Goal: Task Accomplishment & Management: Complete application form

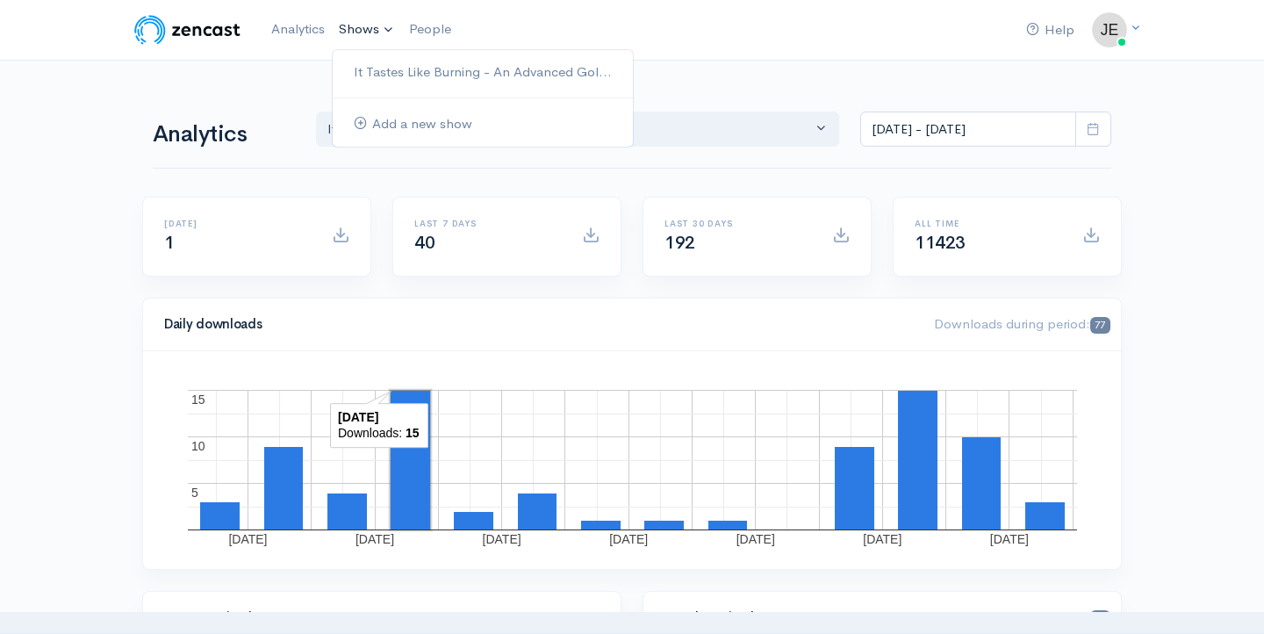
click at [359, 32] on link "Shows" at bounding box center [367, 30] width 70 height 39
click at [376, 68] on link "It Tastes Like Burning - An Advanced Gol..." at bounding box center [483, 72] width 300 height 31
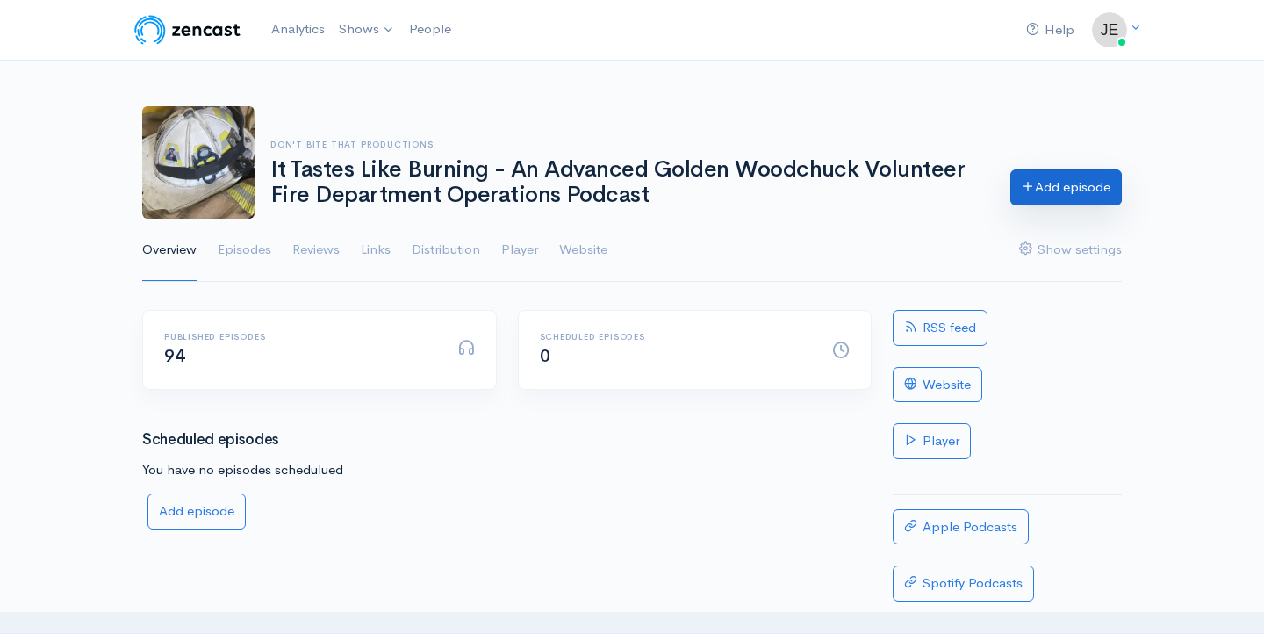
click at [1026, 192] on icon at bounding box center [1028, 185] width 13 height 13
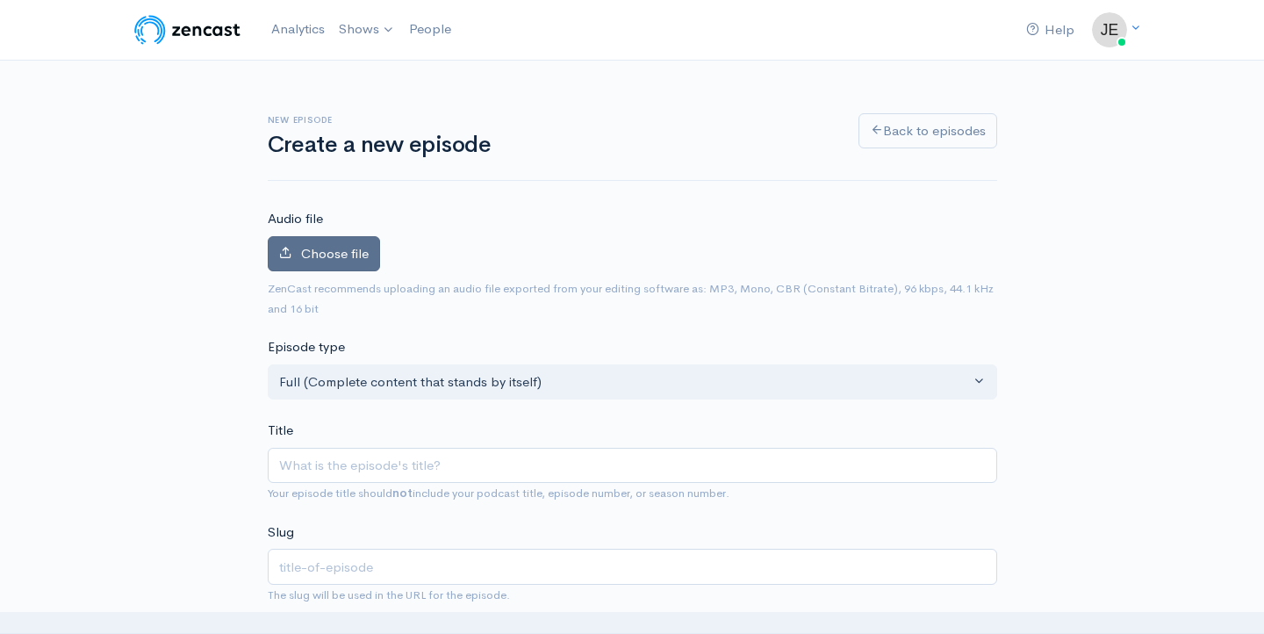
click at [353, 255] on span "Choose file" at bounding box center [335, 253] width 68 height 17
click at [0, 0] on input "Choose file" at bounding box center [0, 0] width 0 height 0
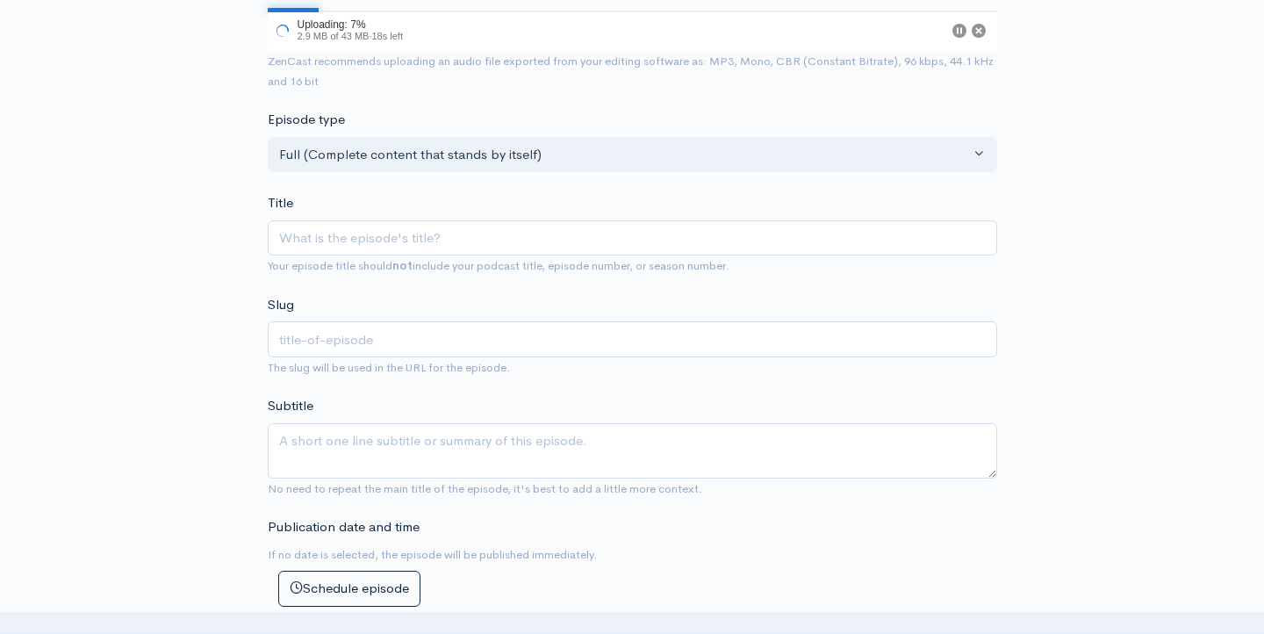
scroll to position [289, 0]
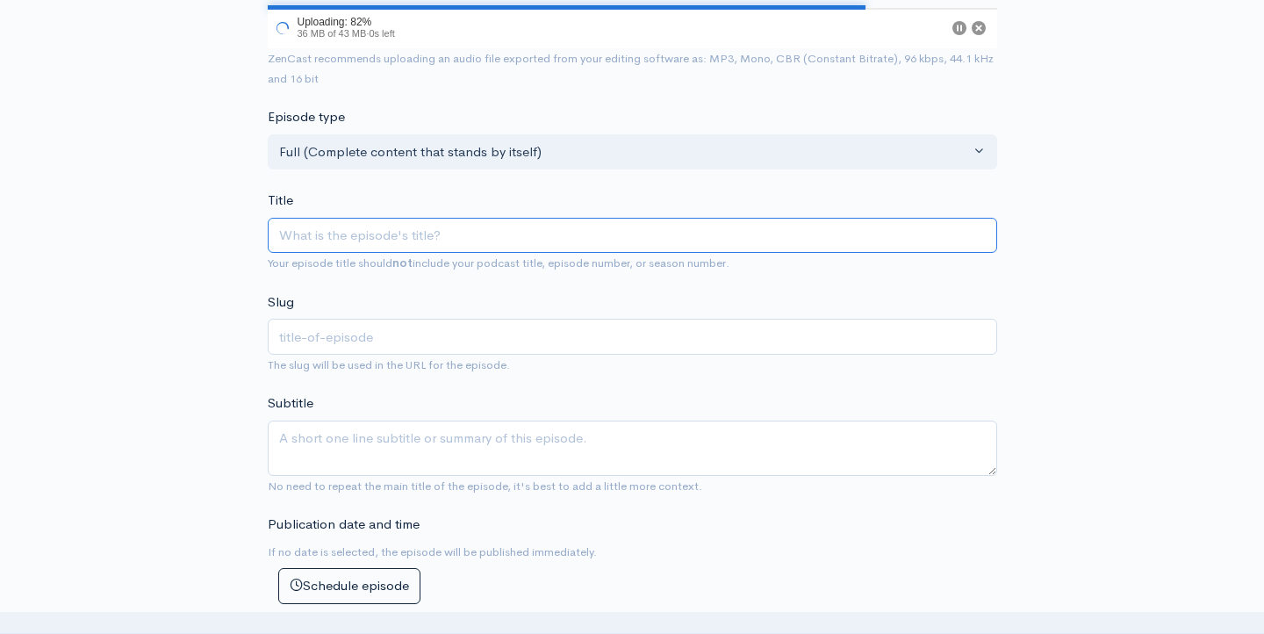
click at [446, 220] on input "Title" at bounding box center [633, 236] width 730 height 36
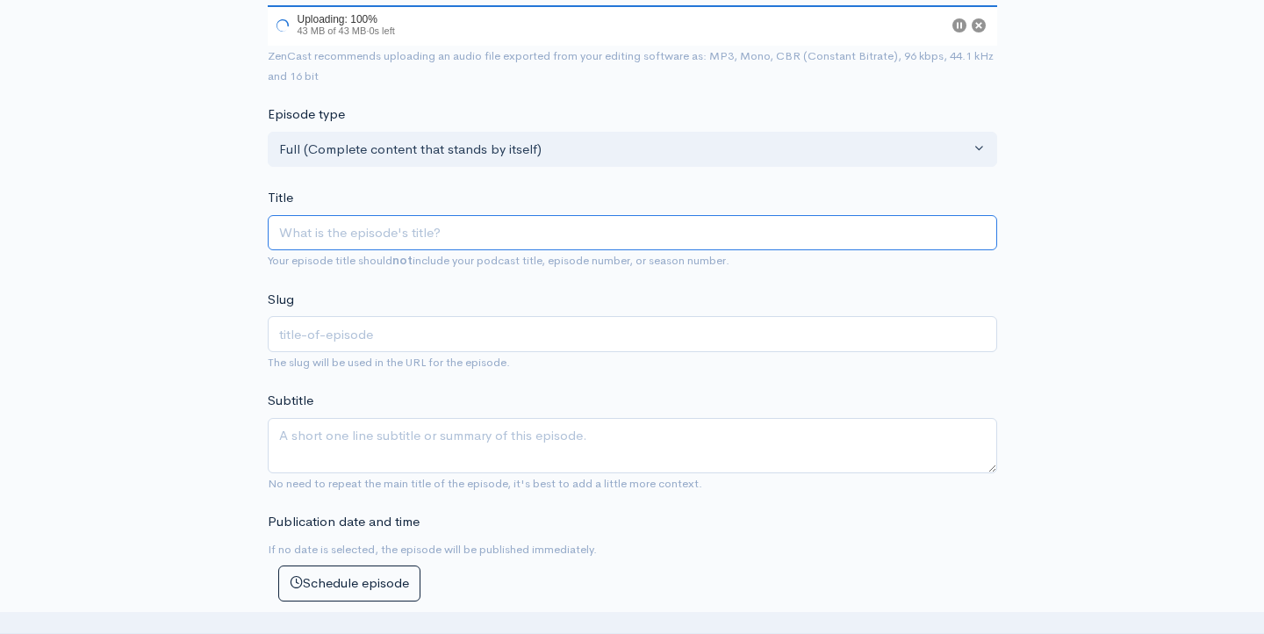
type input "T"
type input "t"
type input "Th"
type input "th"
type input "The"
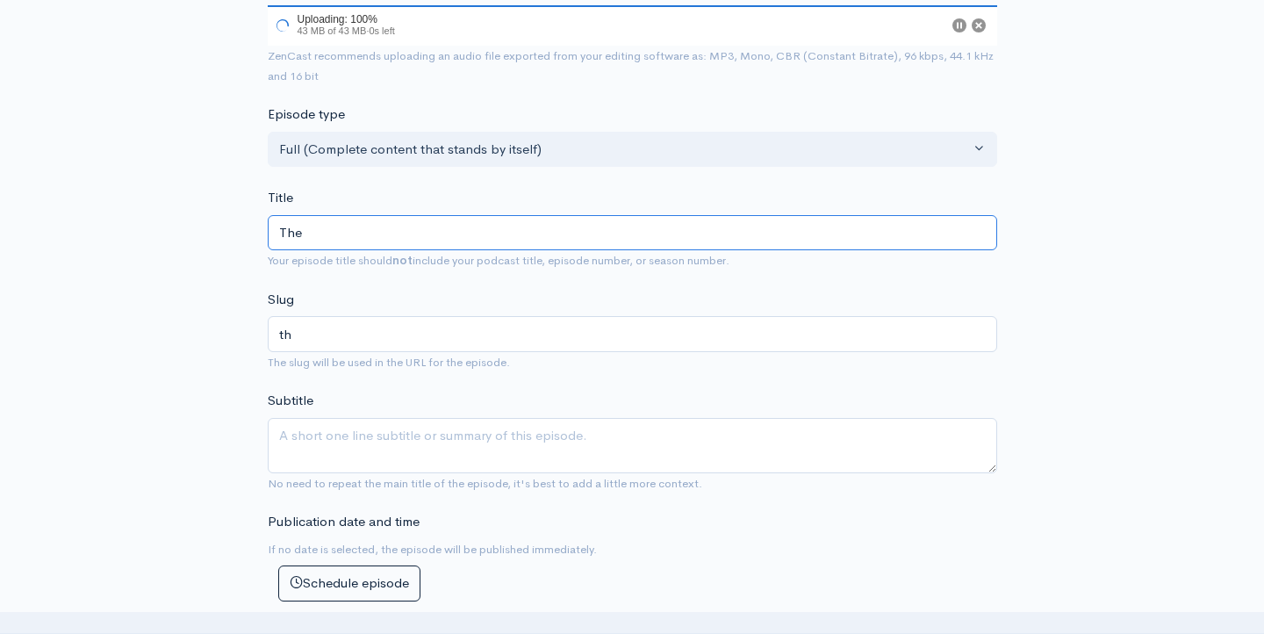
type input "the"
type input "The I"
type input "the-i"
type input "The In"
type input "the-in"
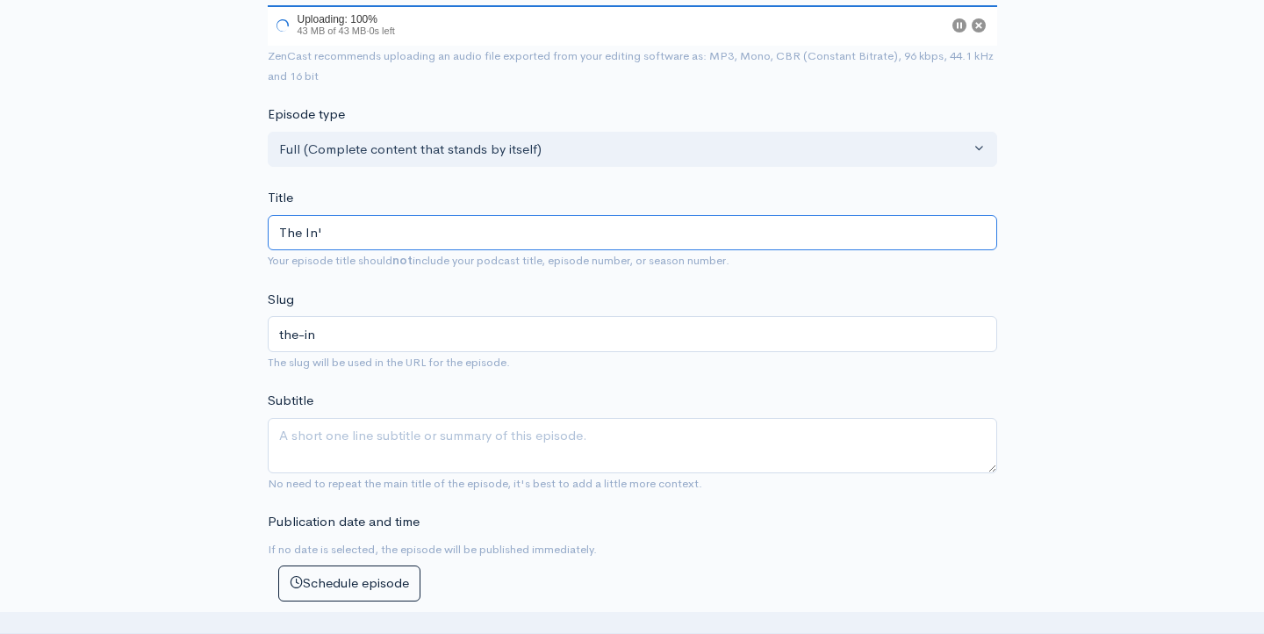
type input "The In's"
type input "the-ins"
type input "The In'"
type input "the-in"
type input "The In a"
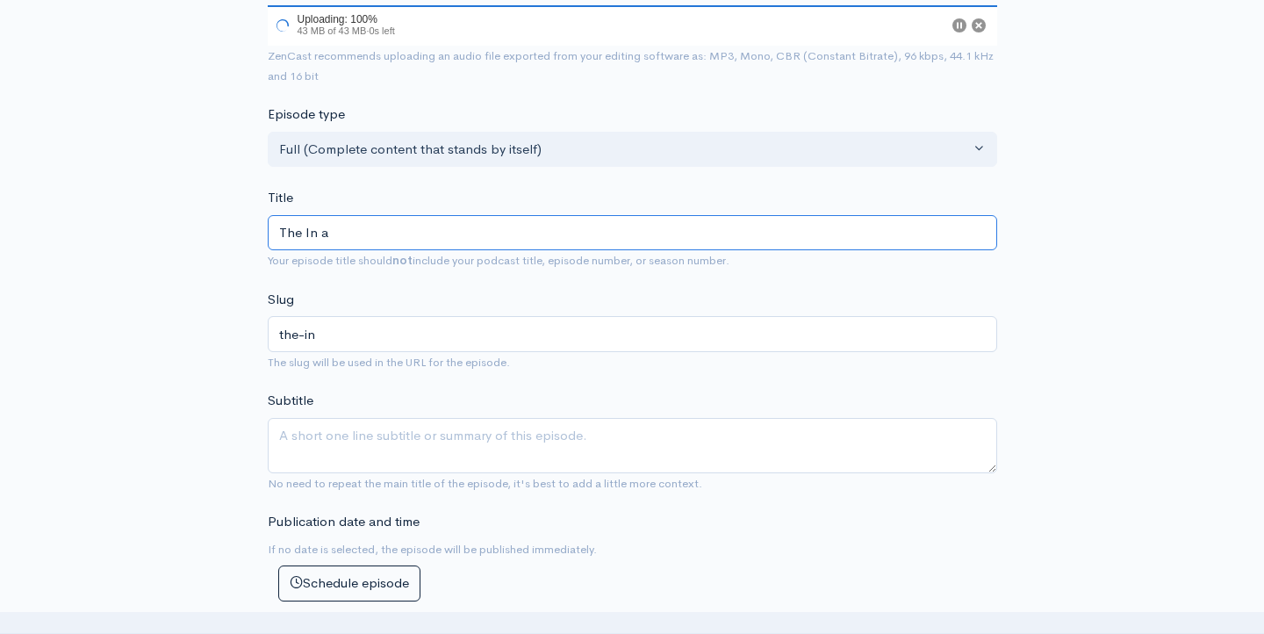
type input "the-in-a"
type input "The In and"
type input "the-in-and"
type input "The In and t"
type input "the-in-and-t"
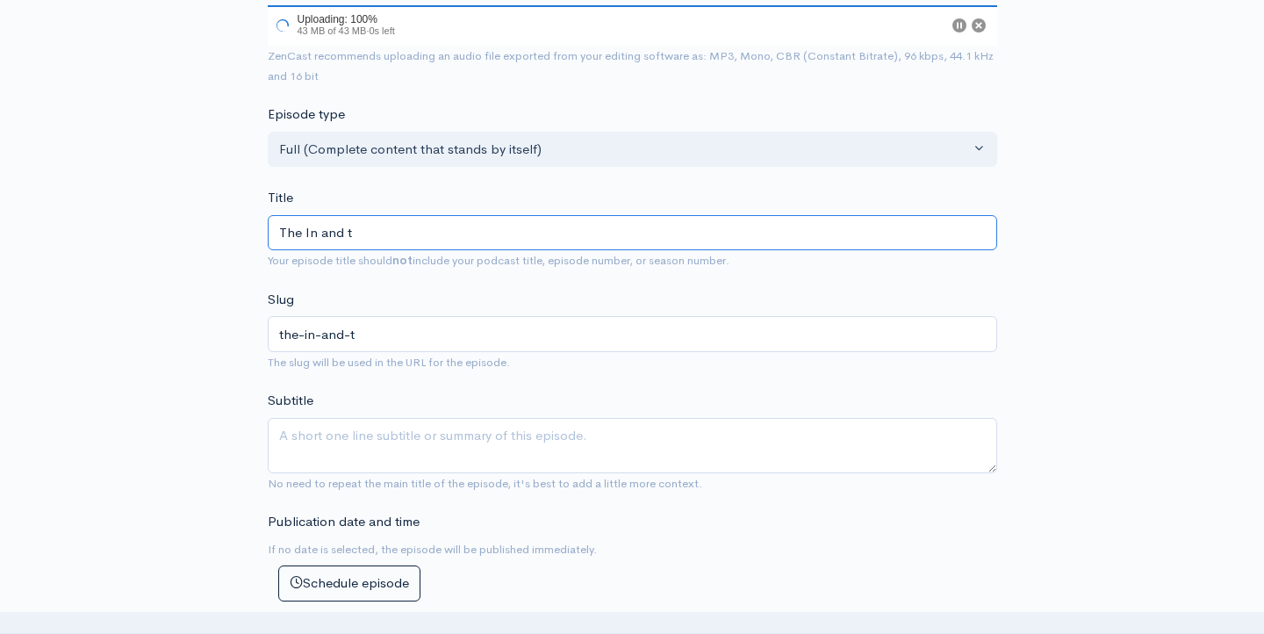
type input "The In and th"
type input "the-in-and-th"
type input "The In and the"
type input "the-in-and-the"
type input "The In and the O"
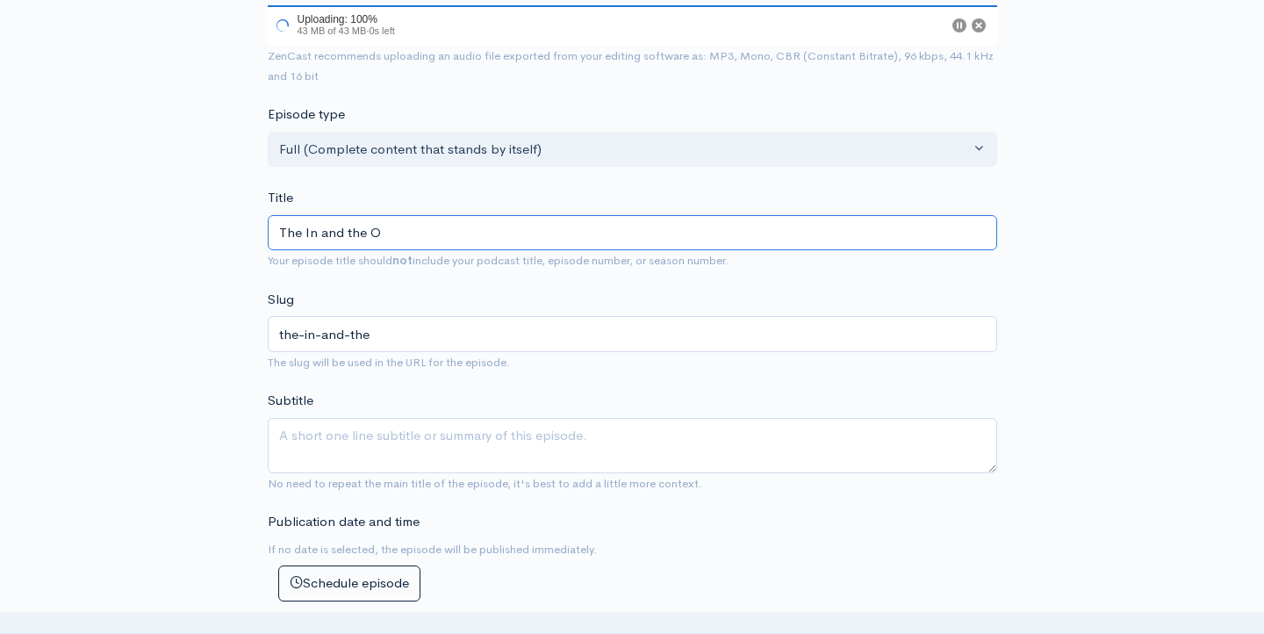
type input "the-in-and-the-o"
type input "The In and the Ou"
type input "the-in-and-the-ou"
type input "The In and the Out"
type input "the-in-and-the-out"
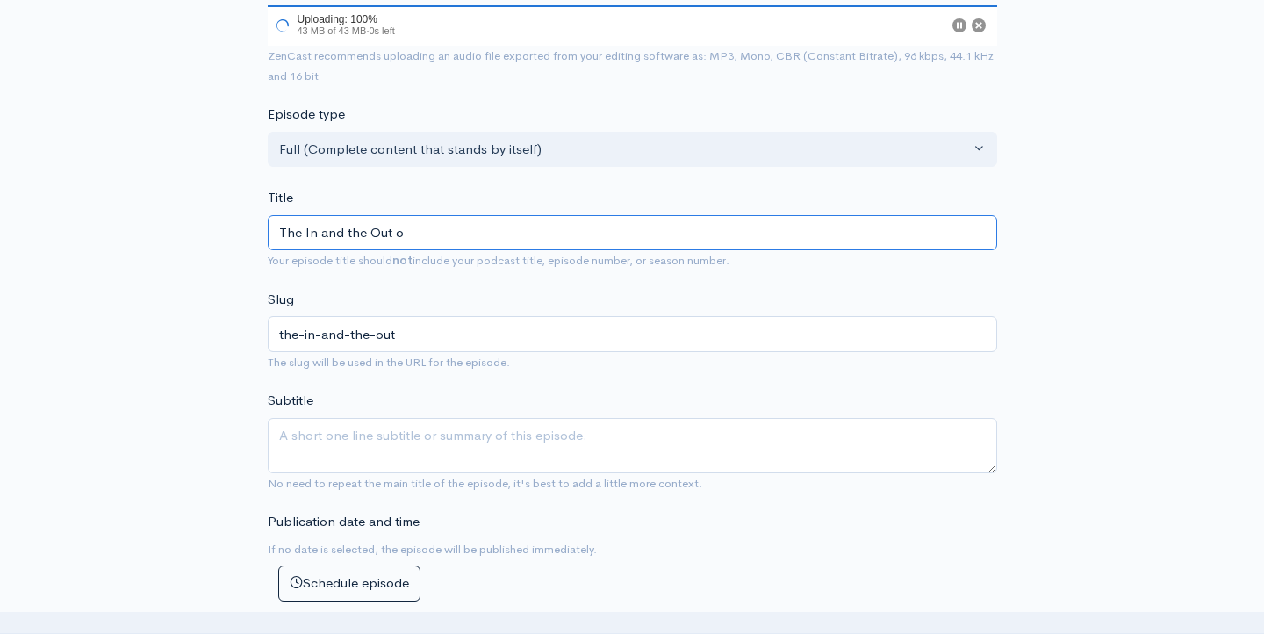
type input "The In and the Out of"
type input "the-in-and-the-out-of"
type input "The In and the Out of t"
type input "the-in-and-the-out-of-t"
type input "The In and the Out of the"
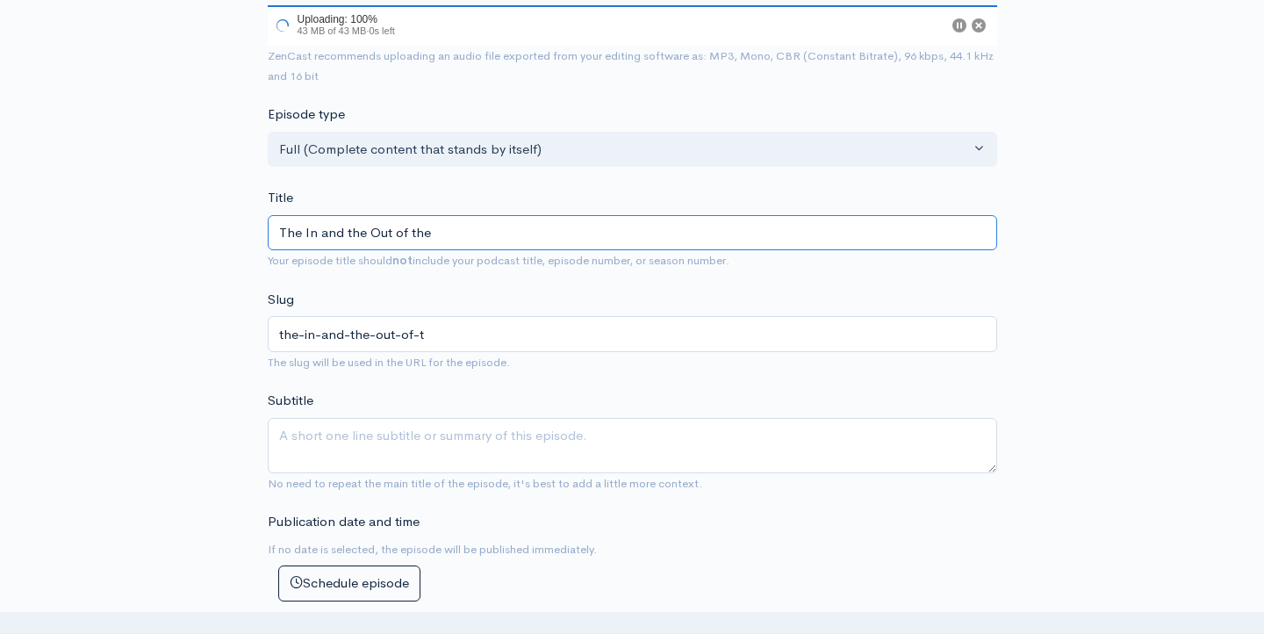
type input "the-in-and-the-out-of-the"
type input "The In and the Out of the wa"
type input "the-in-and-the-out-of-the-wa"
type input "The In and the Out of the way"
type input "the-in-and-the-out-of-the-way"
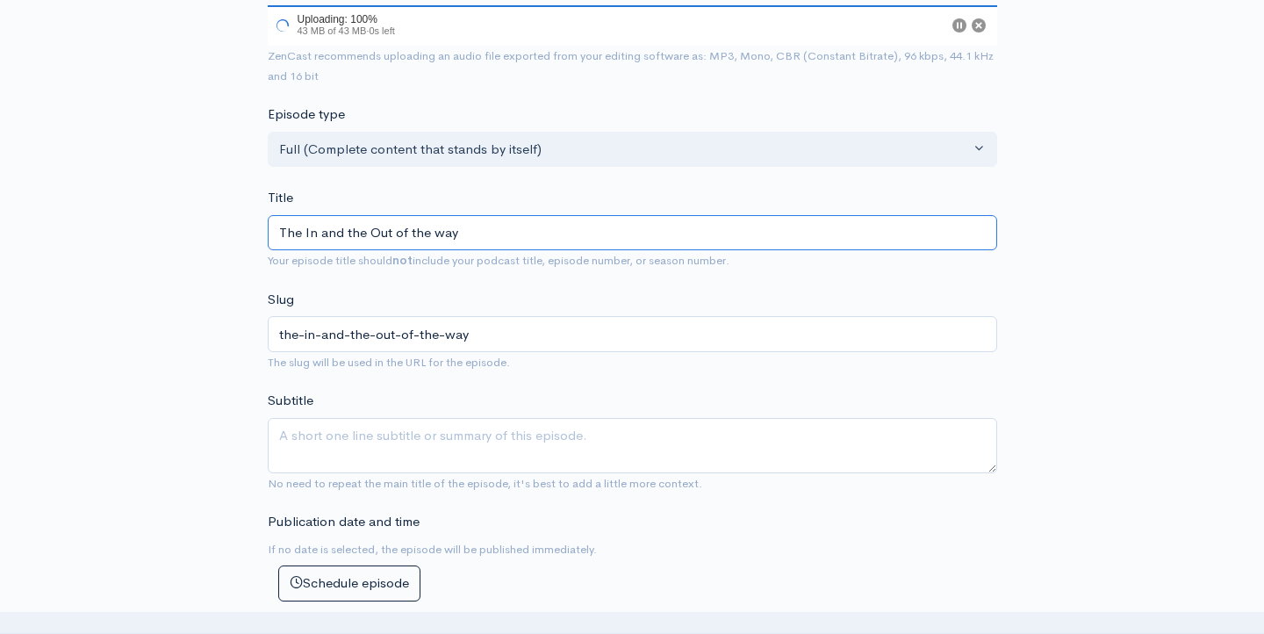
type input "The In and the Out of the wa"
type input "the-in-and-the-out-of-the-wa"
type input "The In a"
type input "the-in-a"
type input "The In"
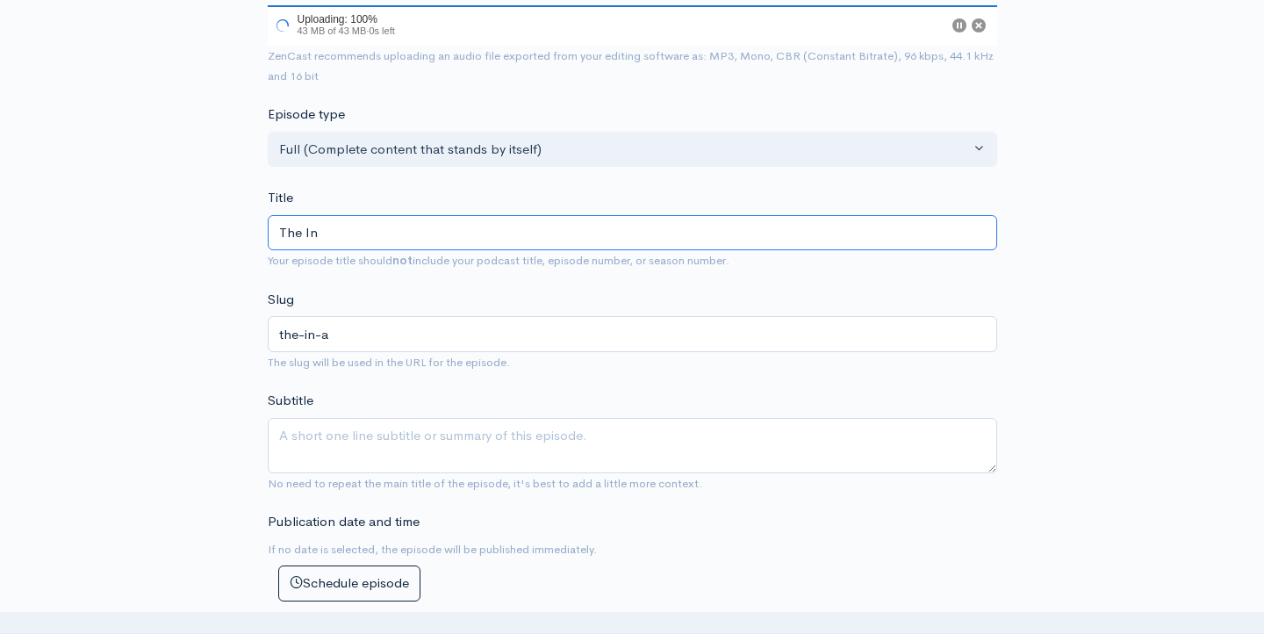
type input "the-in"
type input "The I"
type input "the-i"
type input "The"
type input "the"
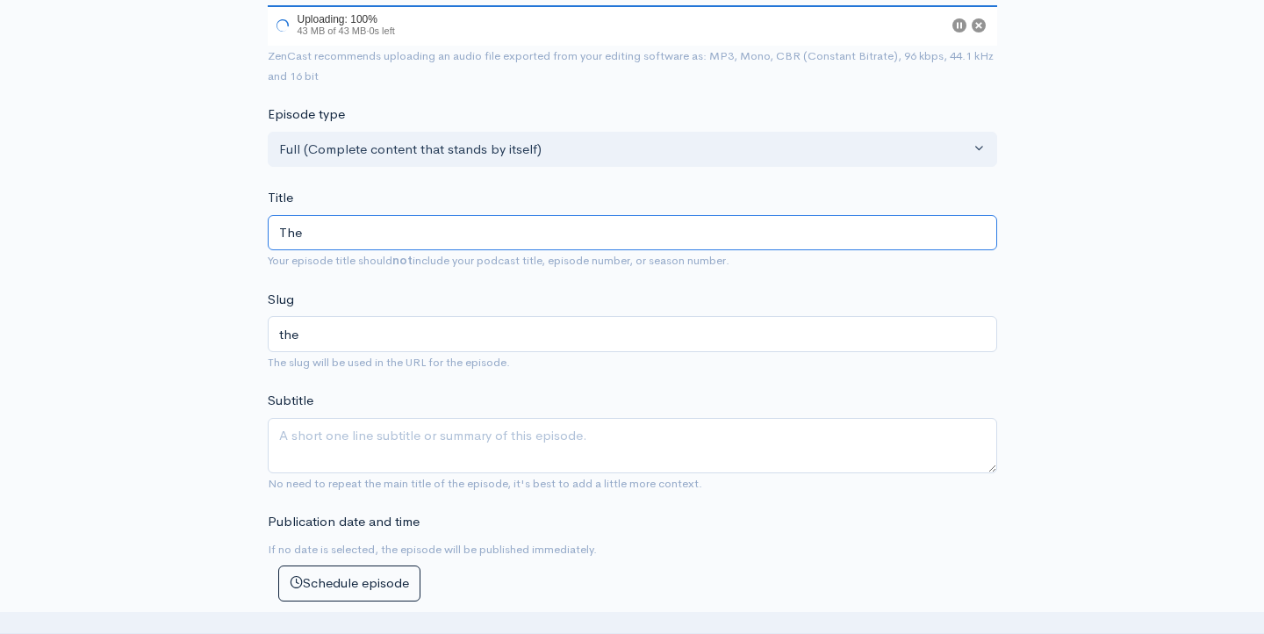
type input "The j"
type input "the-j"
type input "The jj"
type input "the-jj"
type input "The jji"
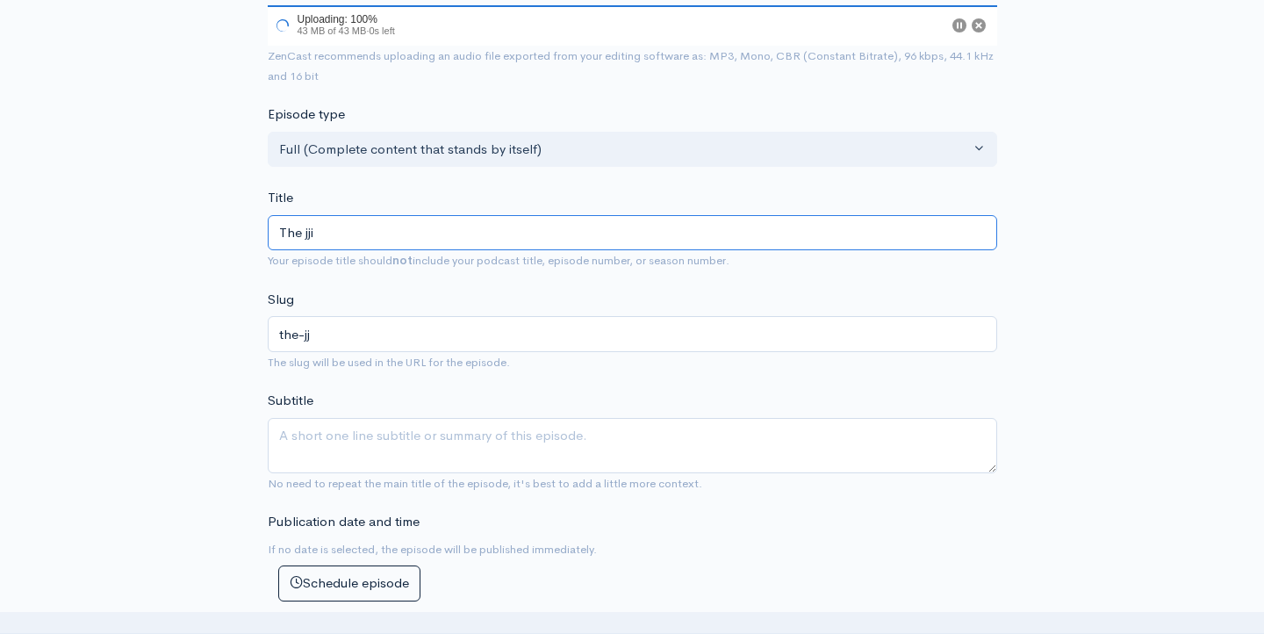
type input "the-jji"
type input "The jj"
type input "the-jj"
type input "The j"
type input "the-j"
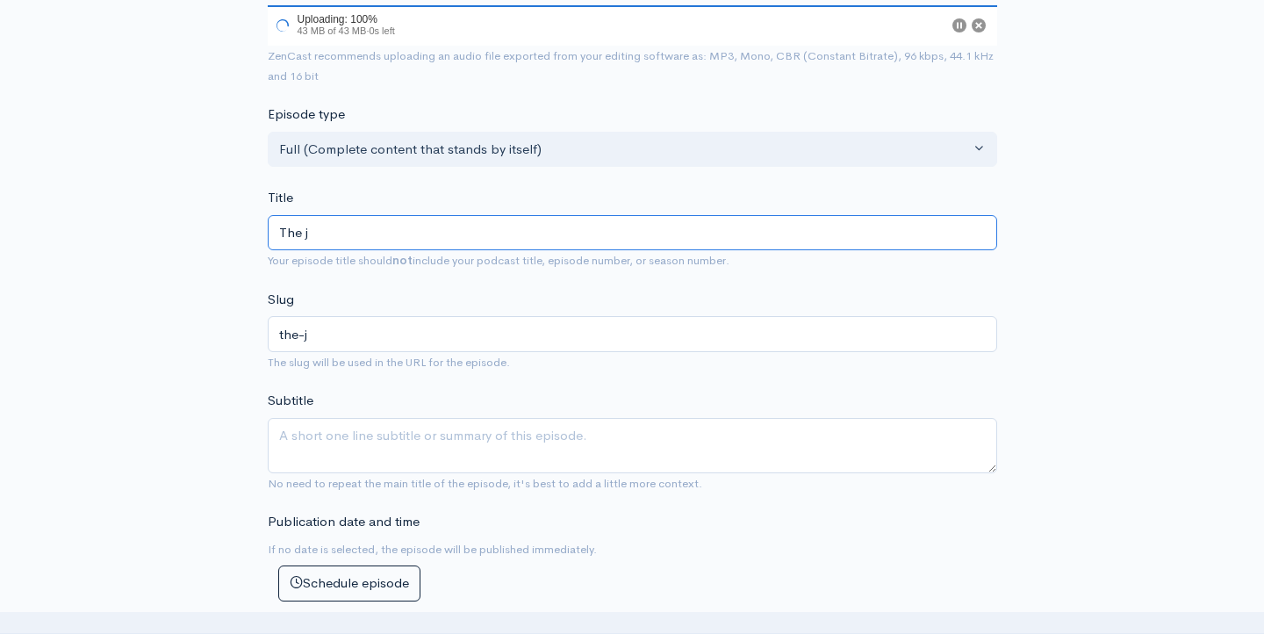
type input "The"
type input "the"
type input "The i"
type input "the-i"
type input "The in"
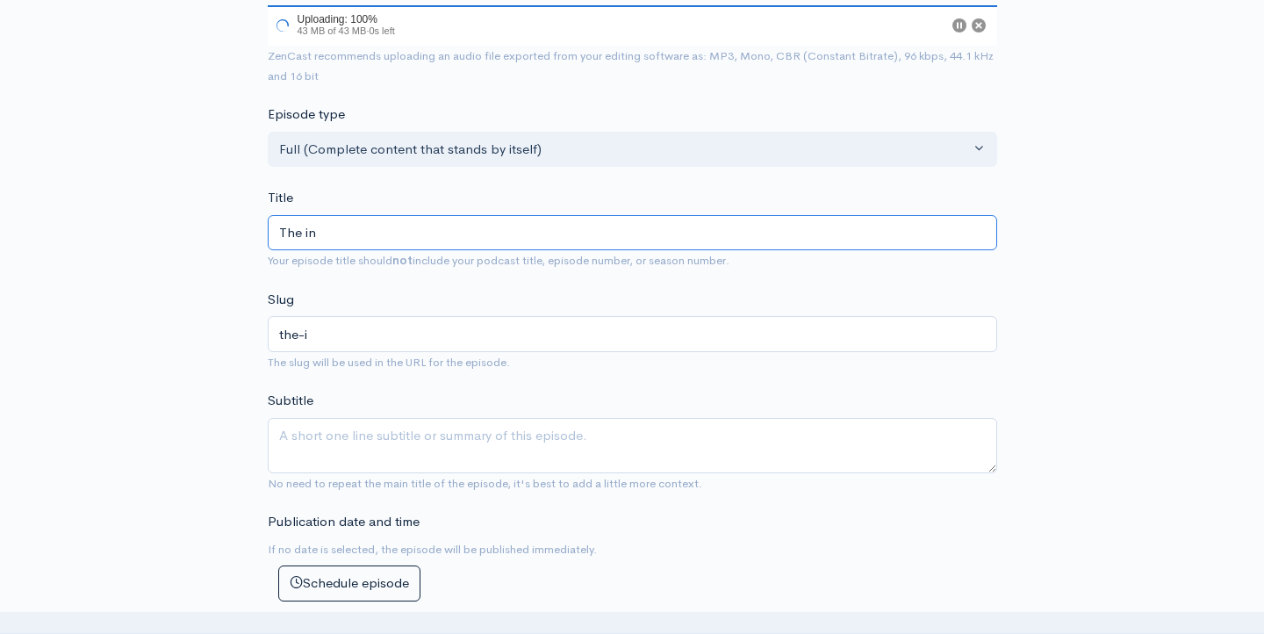
type input "the-in"
type input "The in a"
type input "the-in-a"
type input "The in an"
type input "the-in-an"
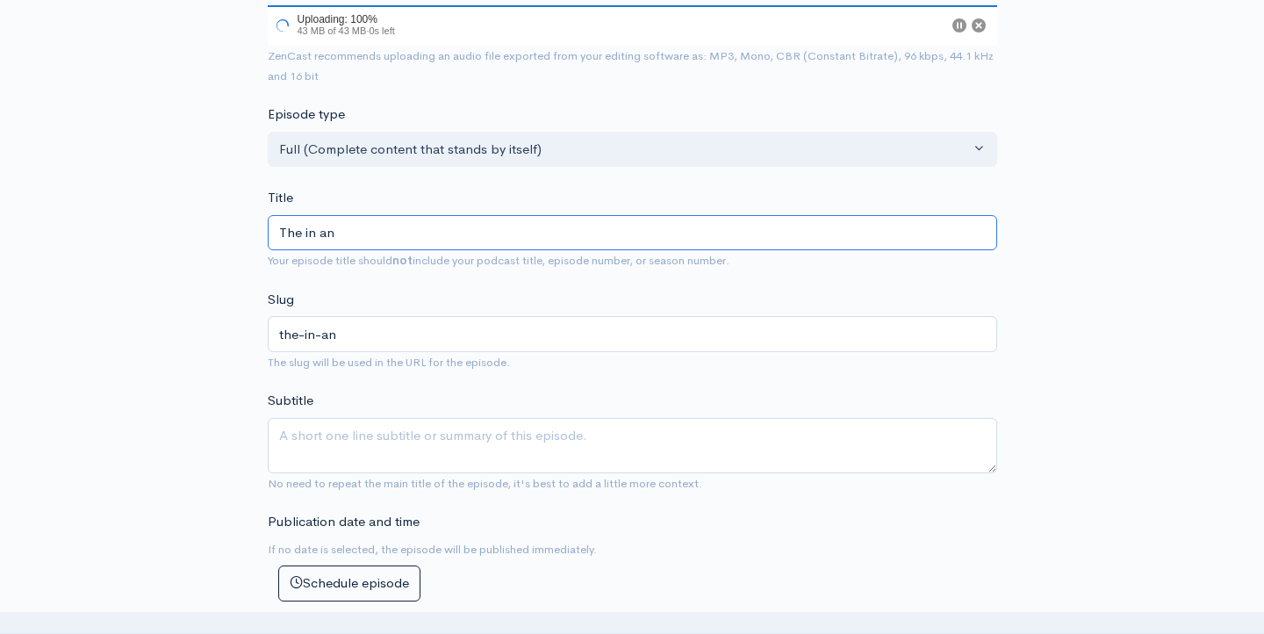
type input "The in and"
type input "the-in-and"
type input "The in and ou"
type input "the-in-and-ou"
type input "The in and out"
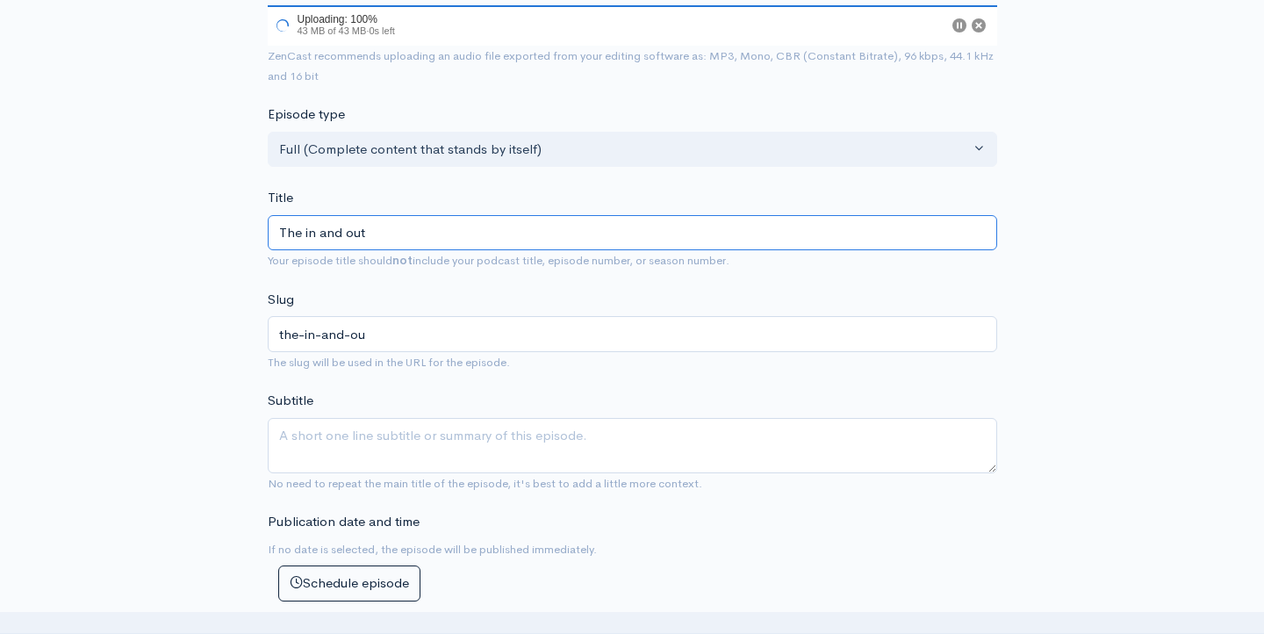
type input "the-in-and-out"
type input "The in and out of"
type input "the-in-and-out-of"
type input "The in and out of h"
type input "the-in-and-out-of-h"
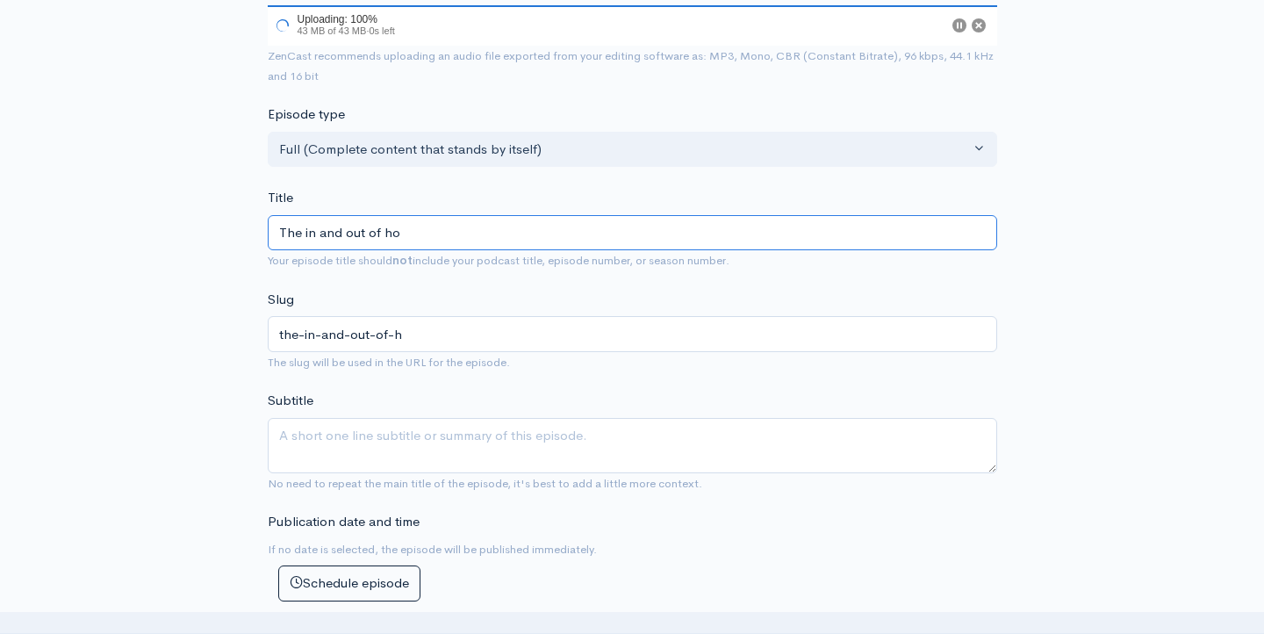
type input "The in and out of how"
type input "the-in-and-out-of-how"
type input "The in and out of how i"
type input "the-in-and-out-of-how-i"
type input "The in and out of how it"
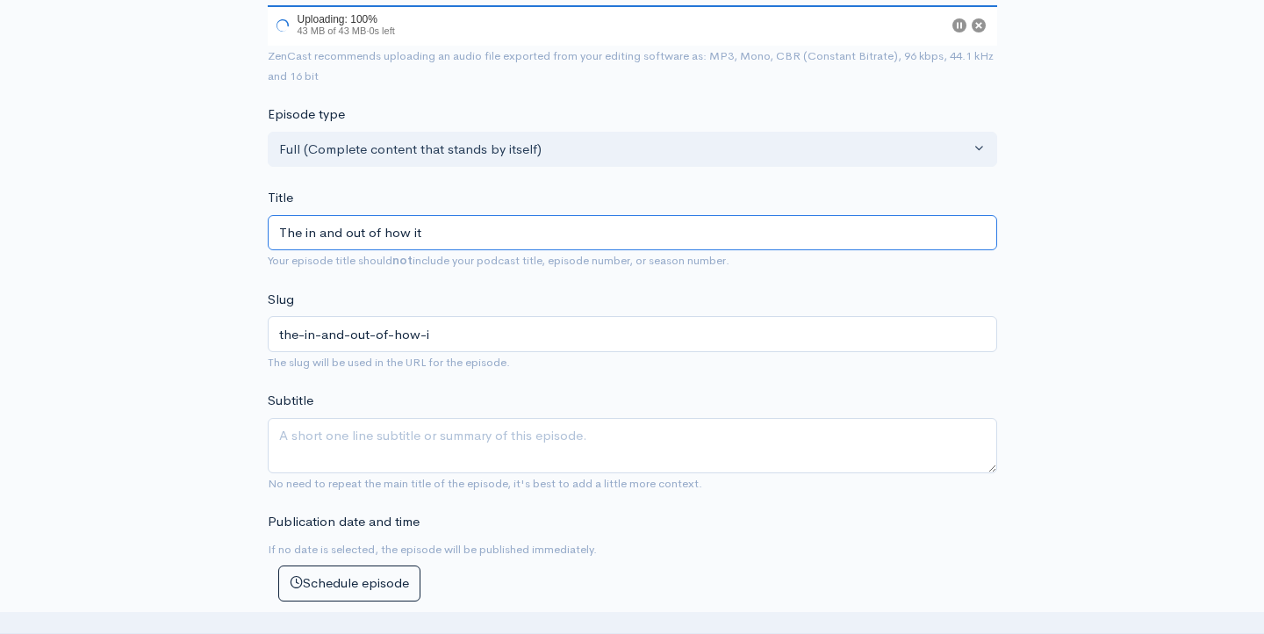
type input "the-in-and-out-of-how-it"
type input "The in and out of how it s"
type input "the-in-and-out-of-how-it-s"
type input "The in and out of how it sho"
type input "the-in-and-out-of-how-it-sho"
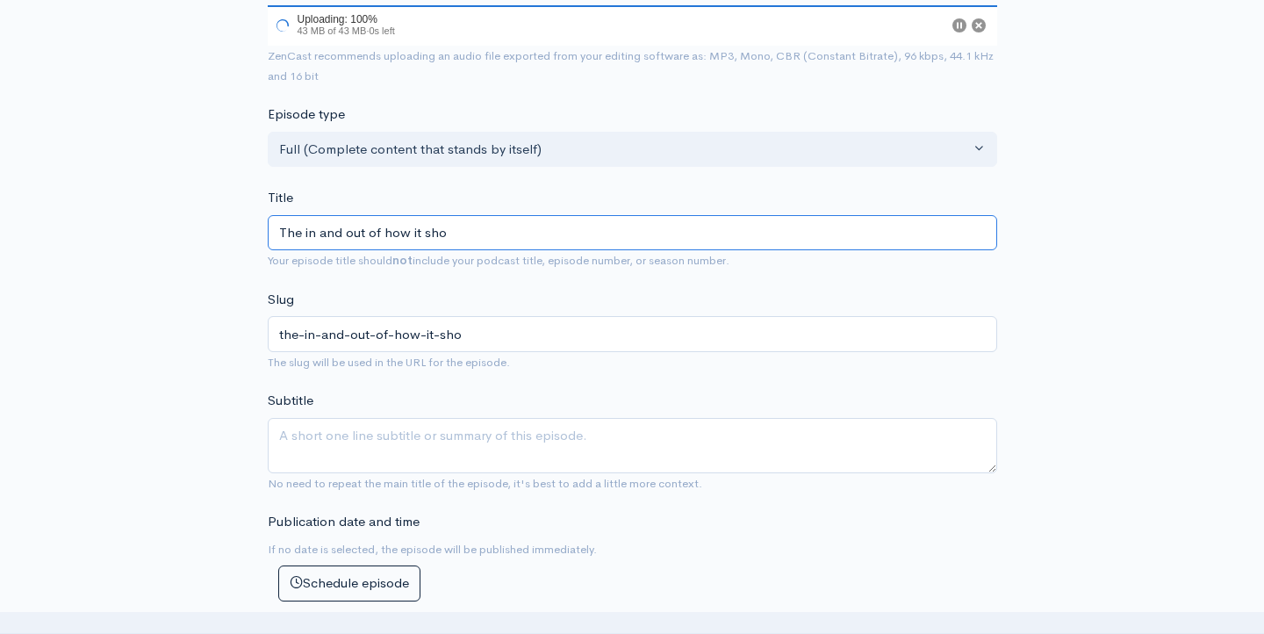
type input "The in and out of how it shou"
type input "the-in-and-out-of-how-it-shou"
type input "The in and out of how it shoul"
type input "the-in-and-out-of-how-it-shoul"
type input "The in and out of how it should"
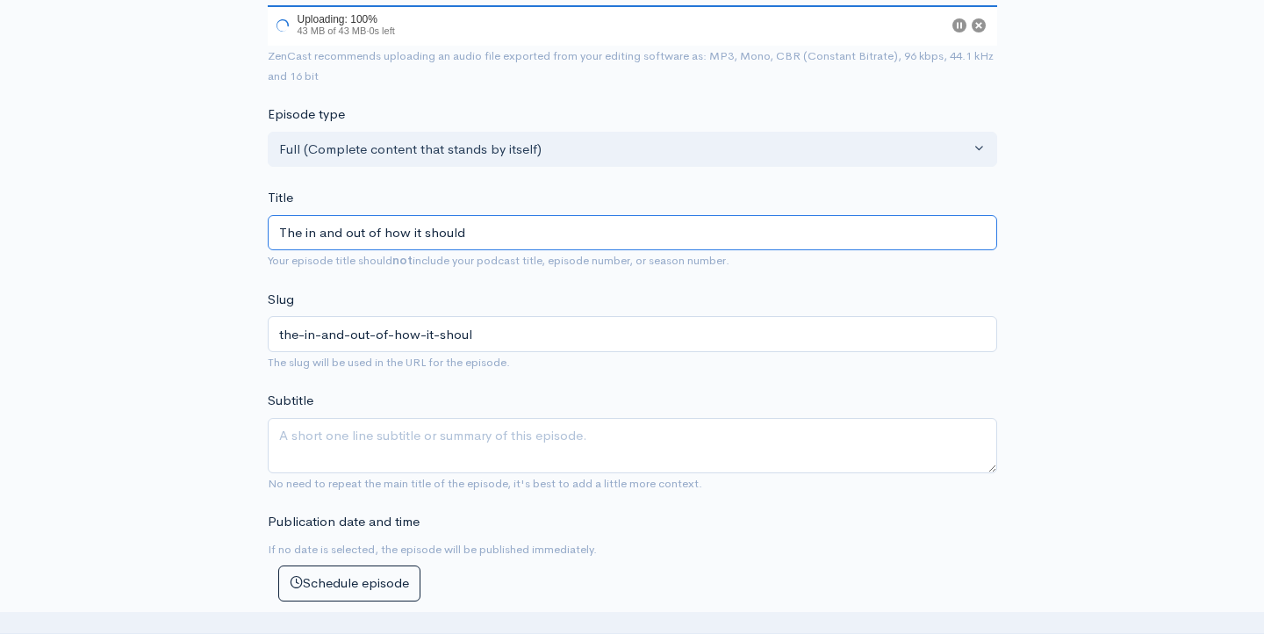
type input "the-in-and-out-of-how-it-should"
type input "The in and out of how it should b"
type input "the-in-and-out-of-how-it-should-b"
type input "The in and out of how it should be"
type input "the-in-and-out-of-how-it-should-be"
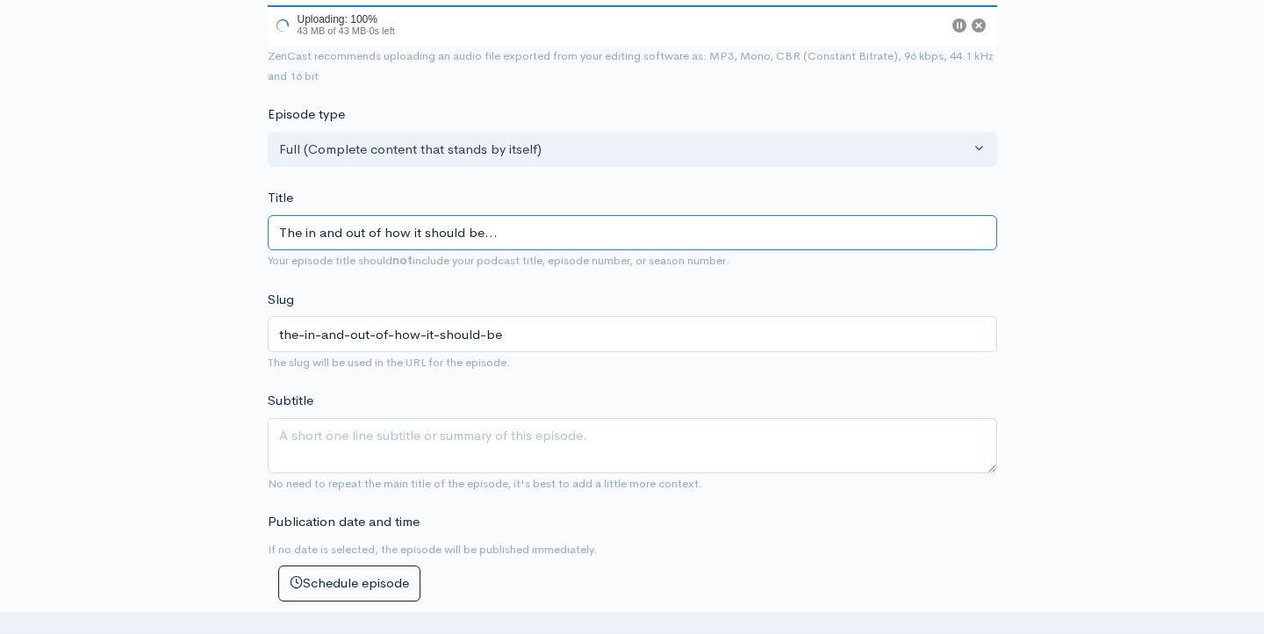
type input "The in and out of how it should be... r"
type input "the-in-and-out-of-how-it-should-be-r"
type input "The in and out of how it should be... rig"
type input "the-in-and-out-of-how-it-should-be-rig"
type input "The in and out of how it should be... right?"
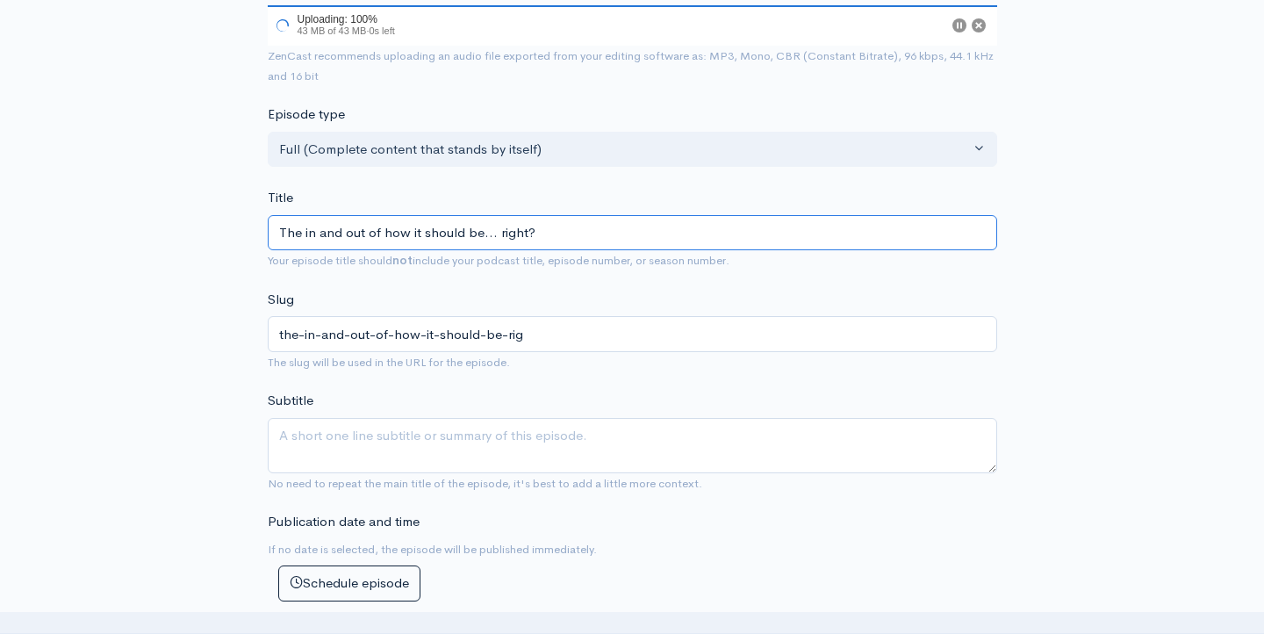
type input "the-in-and-out-of-how-it-should-be-right"
type input "T"
type input "t"
type input "Th"
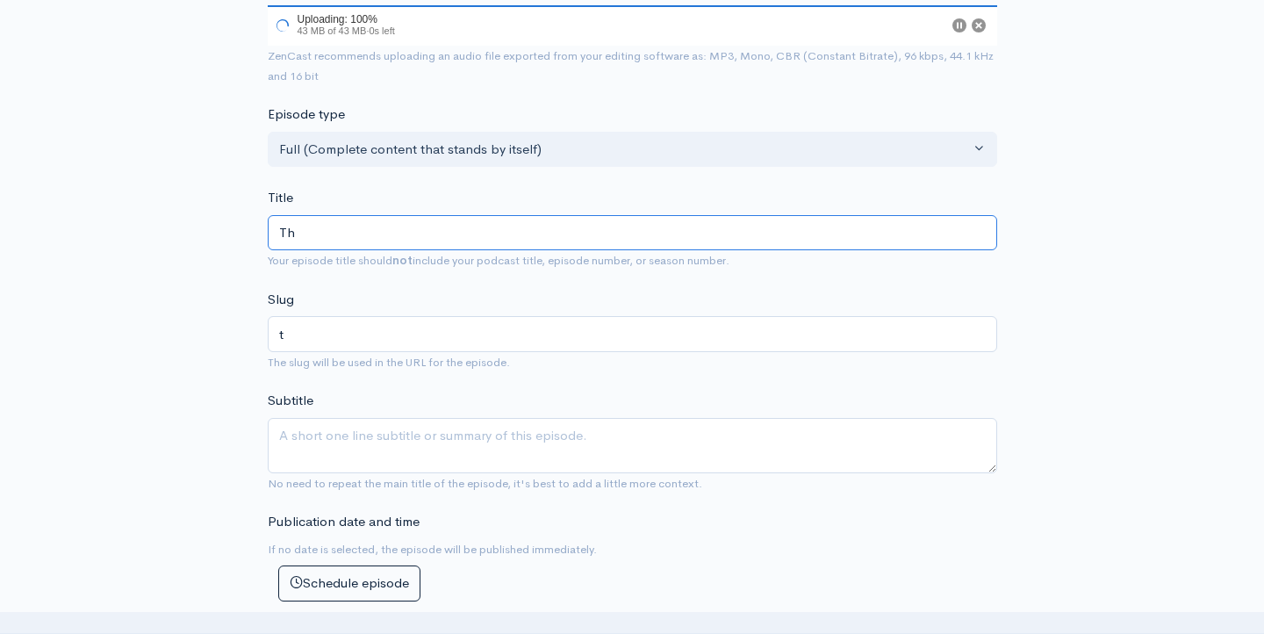
type input "th"
type input "Ther"
type input "ther"
type input "There"
type input "there"
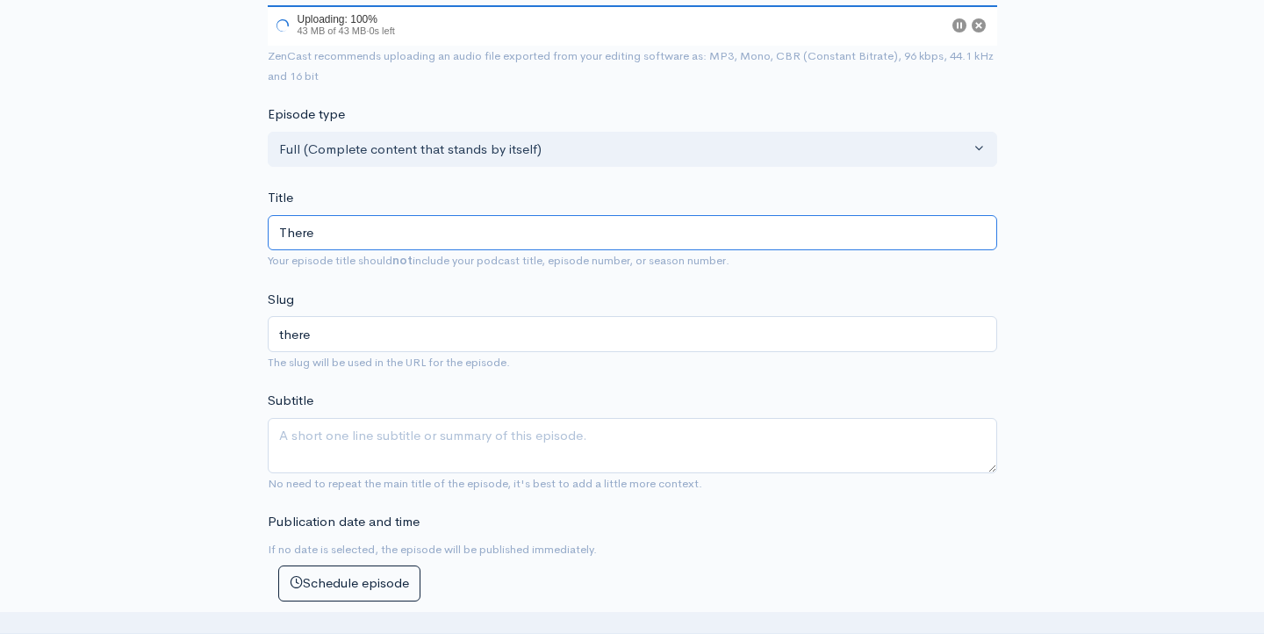
type input "There i"
type input "there-i"
type input "There is"
type input "there-is"
type input "There is t"
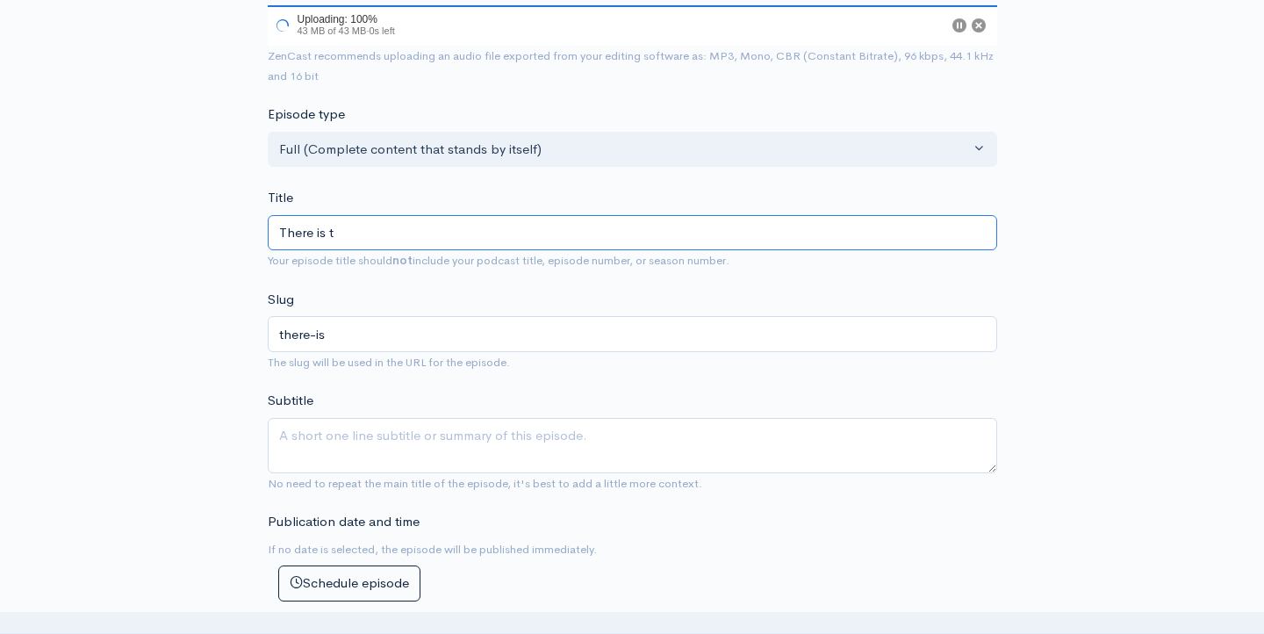
type input "there-is-t"
type input "There is the"
type input "there-is-the"
type input "There is the r"
type input "there-is-the-r"
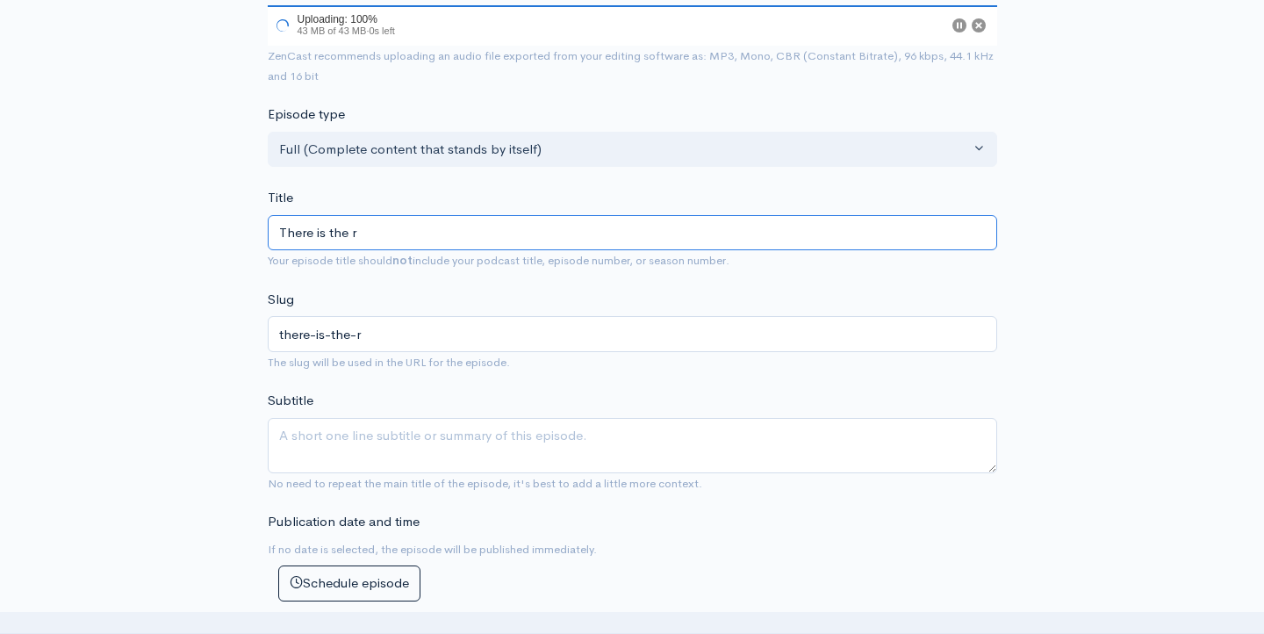
type input "There is the ri"
type input "there-is-the-ri"
type input "There is the rig"
type input "there-is-the-rig"
type input "There is the righ"
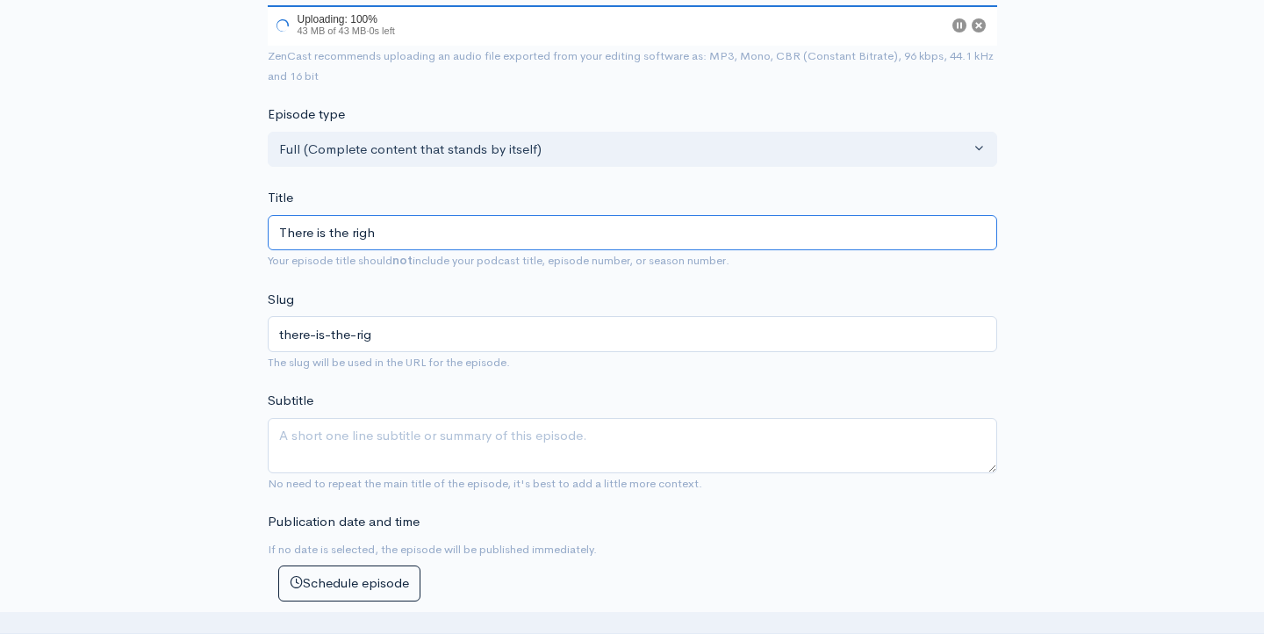
type input "there-is-the-righ"
type input "There is the right"
type input "there-is-the-right"
type input "There is the right w"
type input "there-is-the-right-w"
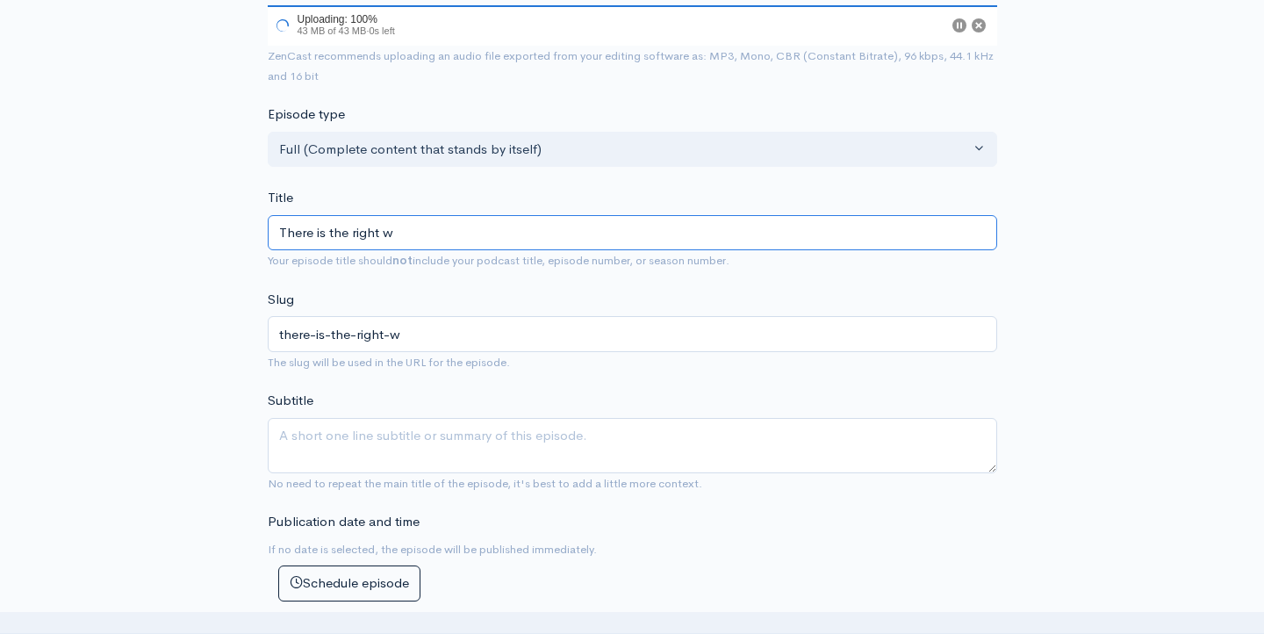
type input "There is the right wa"
type input "there-is-the-right-wa"
type input "There is the right way"
type input "there-is-the-right-way"
type input "There is the right way, t"
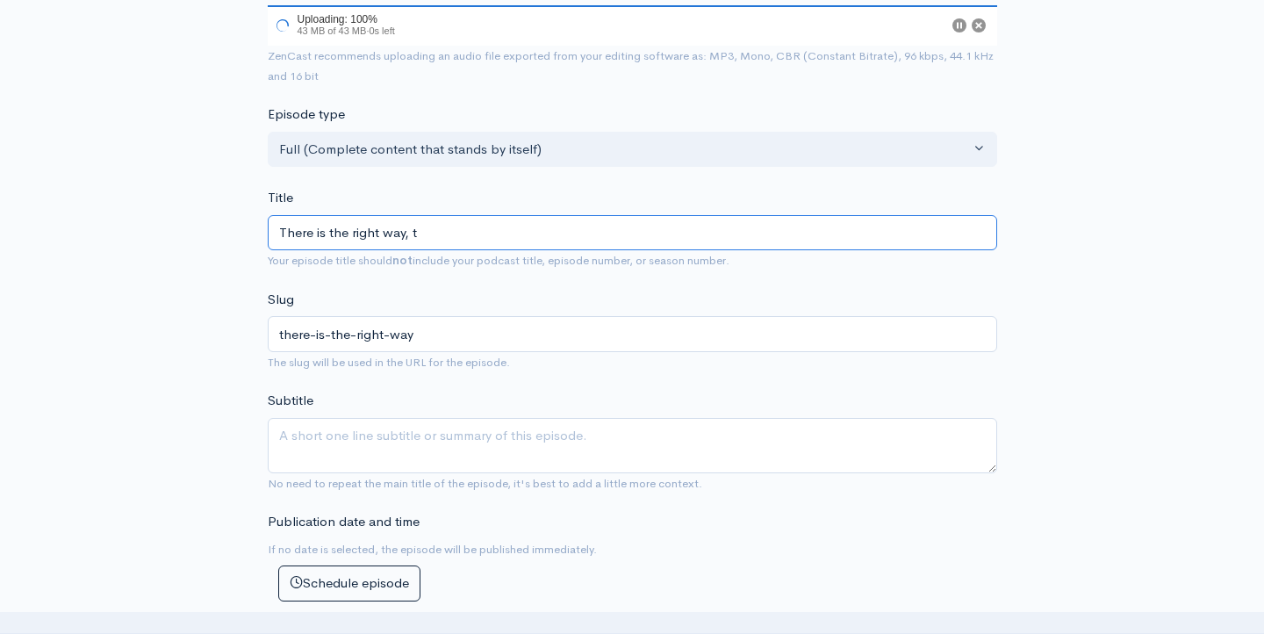
type input "there-is-the-right-way-t"
type input "There is the right way, th"
type input "there-is-the-right-way-th"
type input "There is the right way, the"
type input "there-is-the-right-way-the"
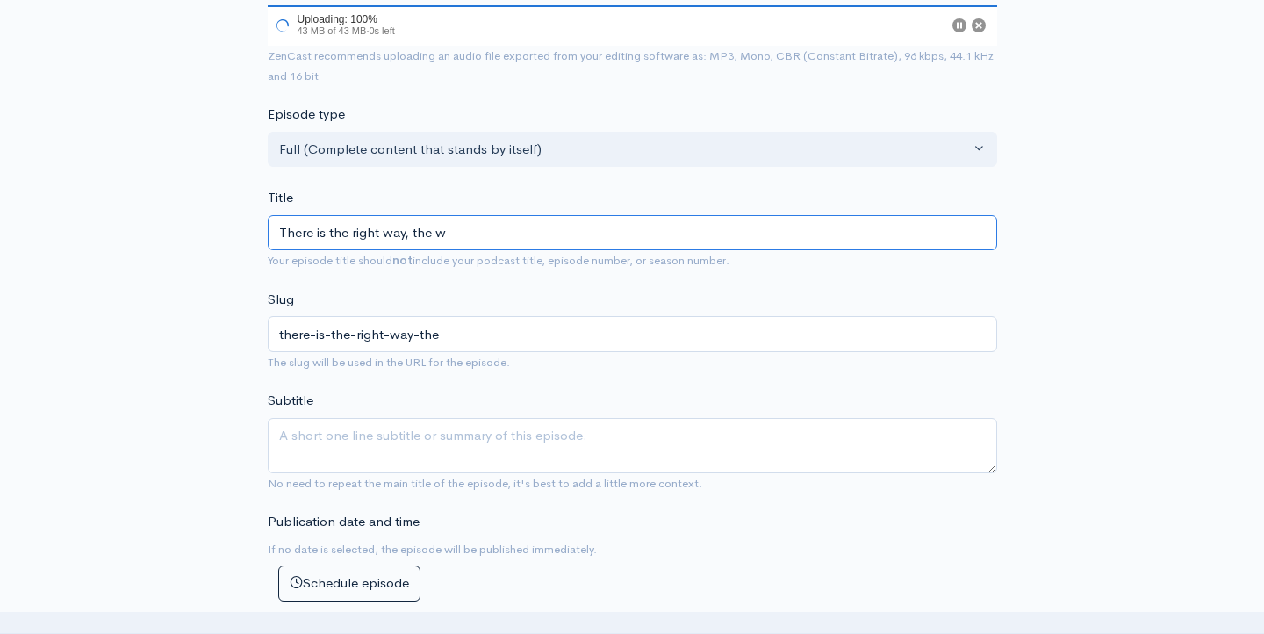
type input "There is the right way, the wr"
type input "there-is-the-right-way-the-wr"
type input "There is the right way, the wrong way"
type input "there-is-the-right-way-the-wrong-way"
type input "There is the right way, the wrong way a"
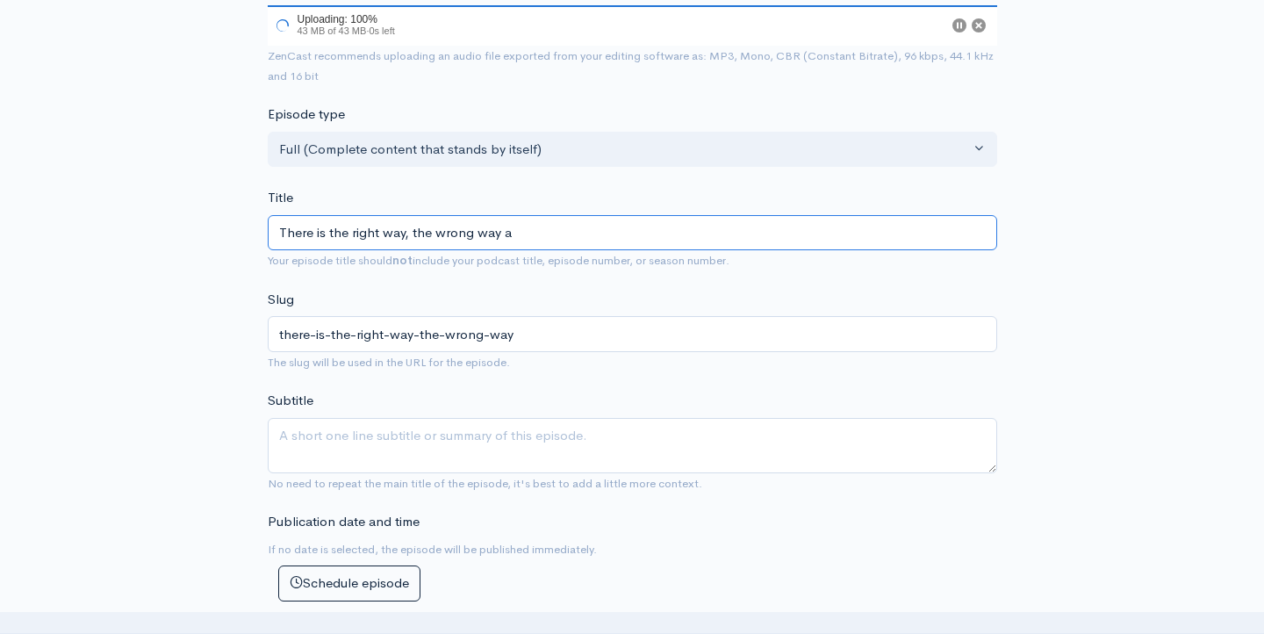
type input "there-is-the-right-way-the-wrong-way-a"
type input "There is the right way, the wrong way and"
type input "there-is-the-right-way-the-wrong-way-and"
type input "There is the right way, the wrong way and t"
type input "there-is-the-right-way-the-wrong-way-and-t"
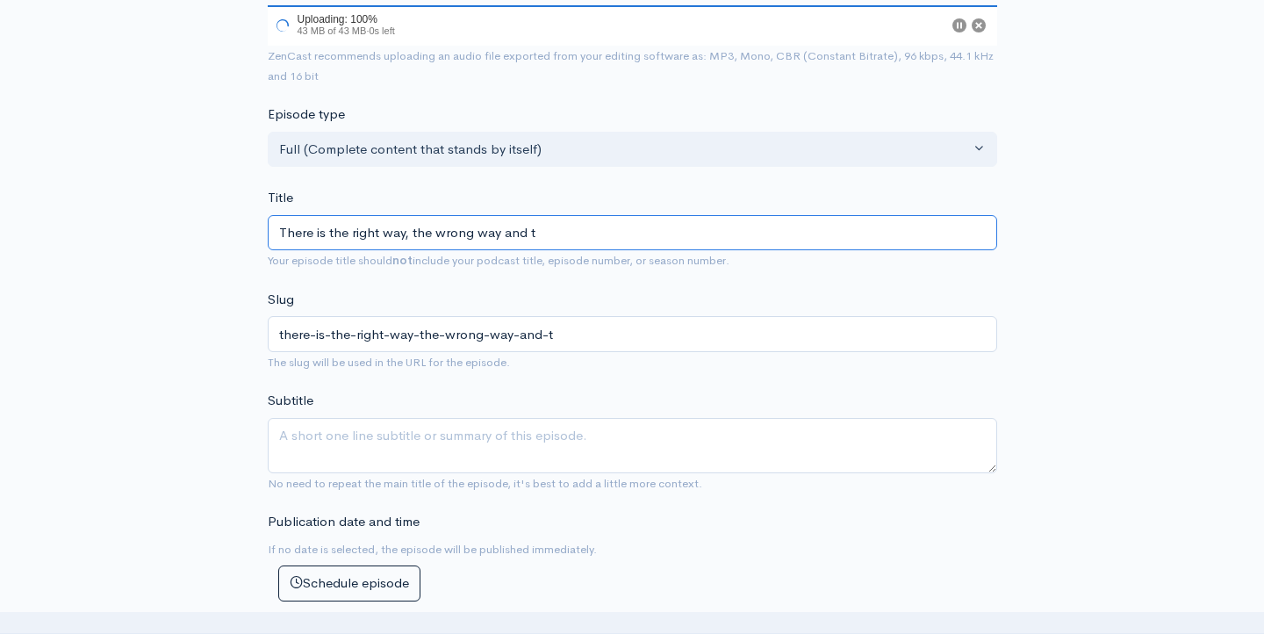
type input "There is the right way, the wrong way and th"
type input "there-is-the-right-way-the-wrong-way-and-th"
type input "There is the right way, the wrong way and the"
type input "there-is-the-right-way-the-wrong-way-and-the"
type input "There is the right way, the wrong way and then"
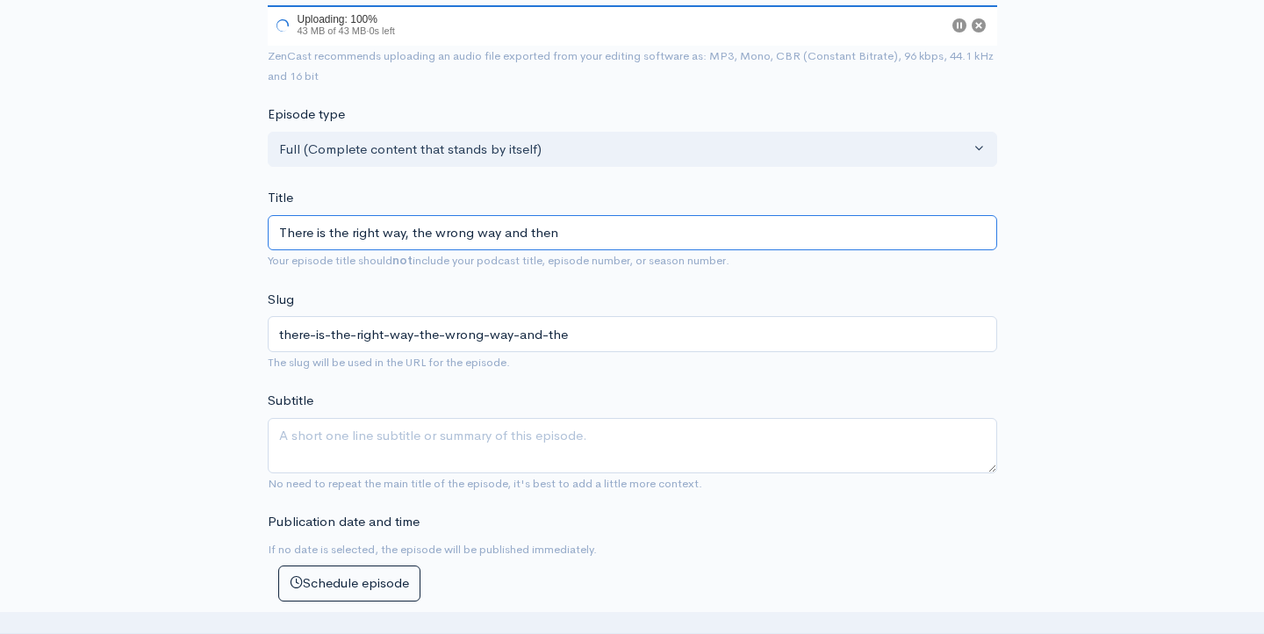
type input "there-is-the-right-way-the-wrong-way-and-then"
type input "There is the right way, the wrong way and then t"
type input "there-is-the-right-way-the-wrong-way-and-then-t"
type input "There is the right way, the wrong way and then th"
type input "there-is-the-right-way-the-wrong-way-and-then-th"
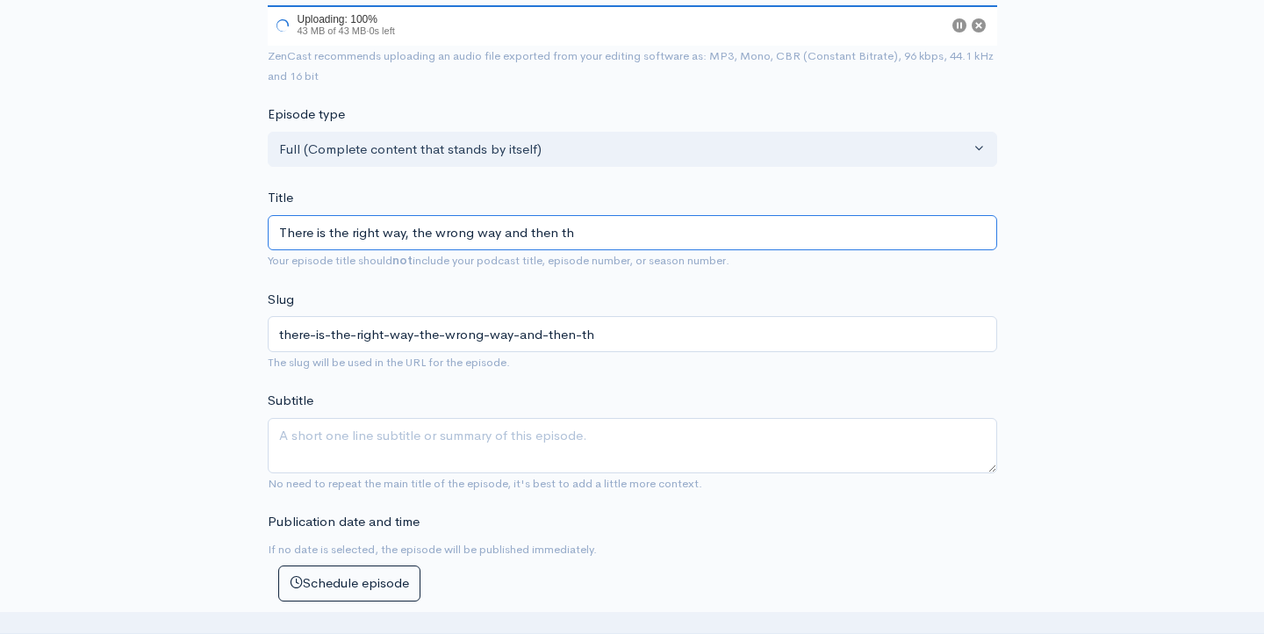
type input "There is the right way, the wrong way and then the"
type input "there-is-the-right-way-the-wrong-way-and-then-the"
type input "There is the right way, the wrong way and then thei"
type input "there-is-the-right-way-the-wrong-way-and-then-thei"
type input "There is the right way, the wrong way and then their"
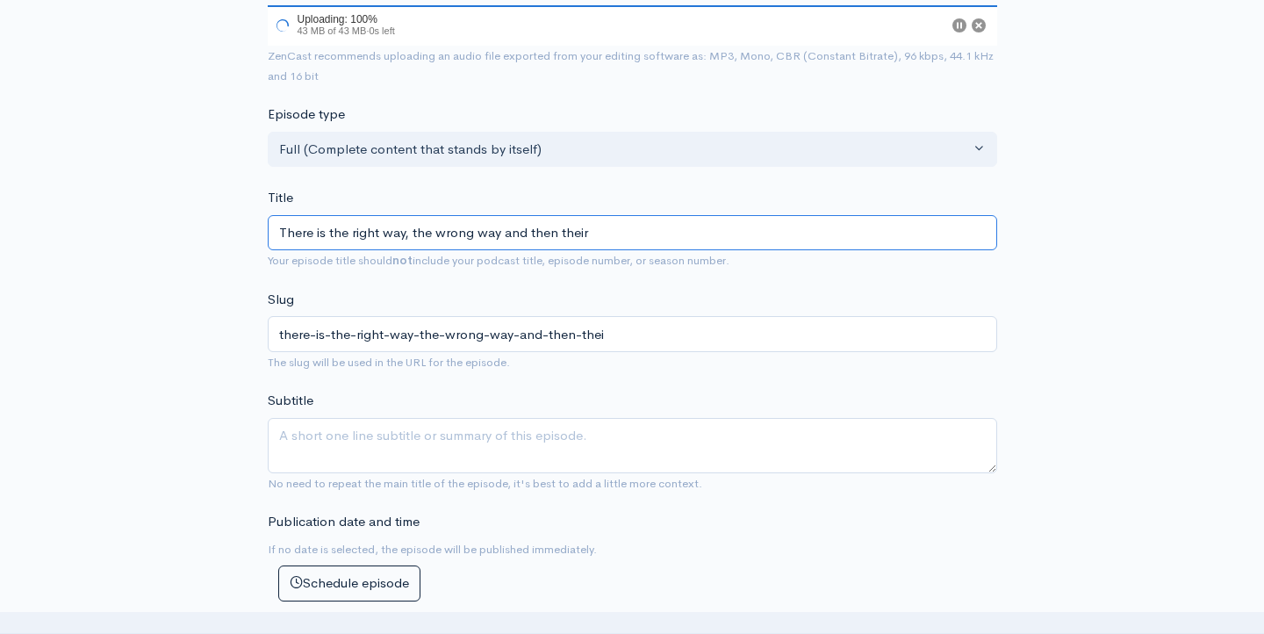
type input "there-is-the-right-way-the-wrong-way-and-then-their"
type input "There is the right way, the wrong way and then thei"
type input "there-is-the-right-way-the-wrong-way-and-then-thei"
type input "There is the right way, the wrong way and then the"
type input "there-is-the-right-way-the-wrong-way-and-then-the"
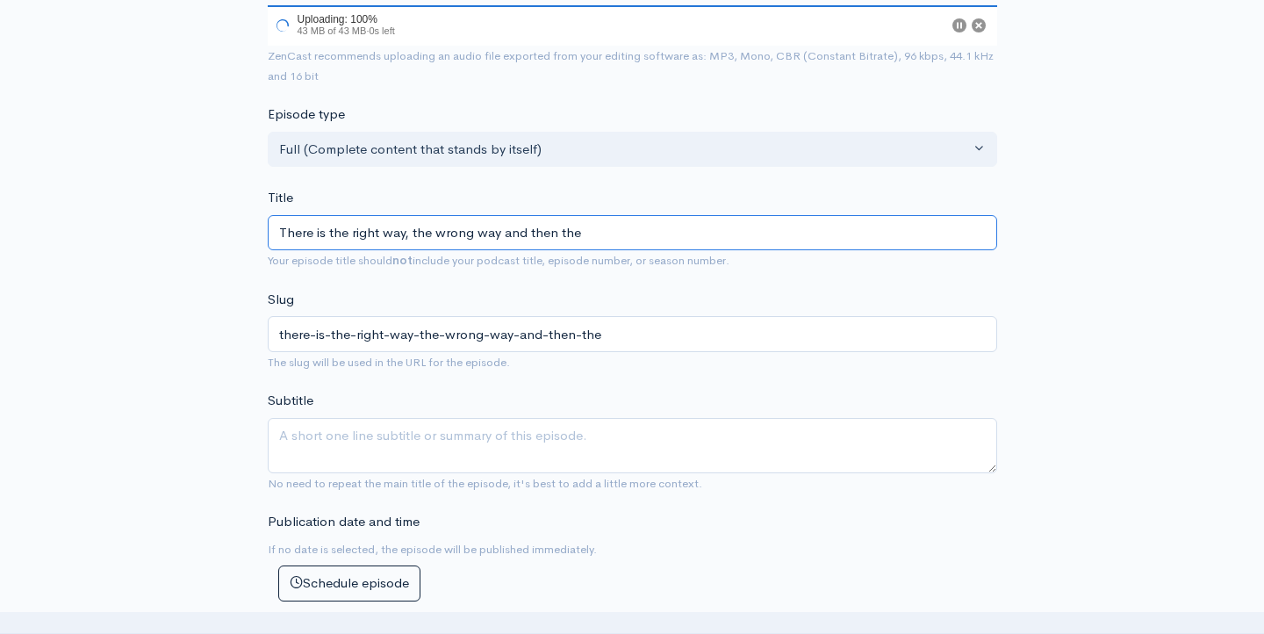
type input "There is the right way, the wrong way and then ther"
type input "there-is-the-right-way-the-wrong-way-and-then-ther"
type input "There is the right way, the wrong way and then there"
type input "there-is-the-right-way-the-wrong-way-and-then-there"
type input "There is the right way, the wrong way and then there i"
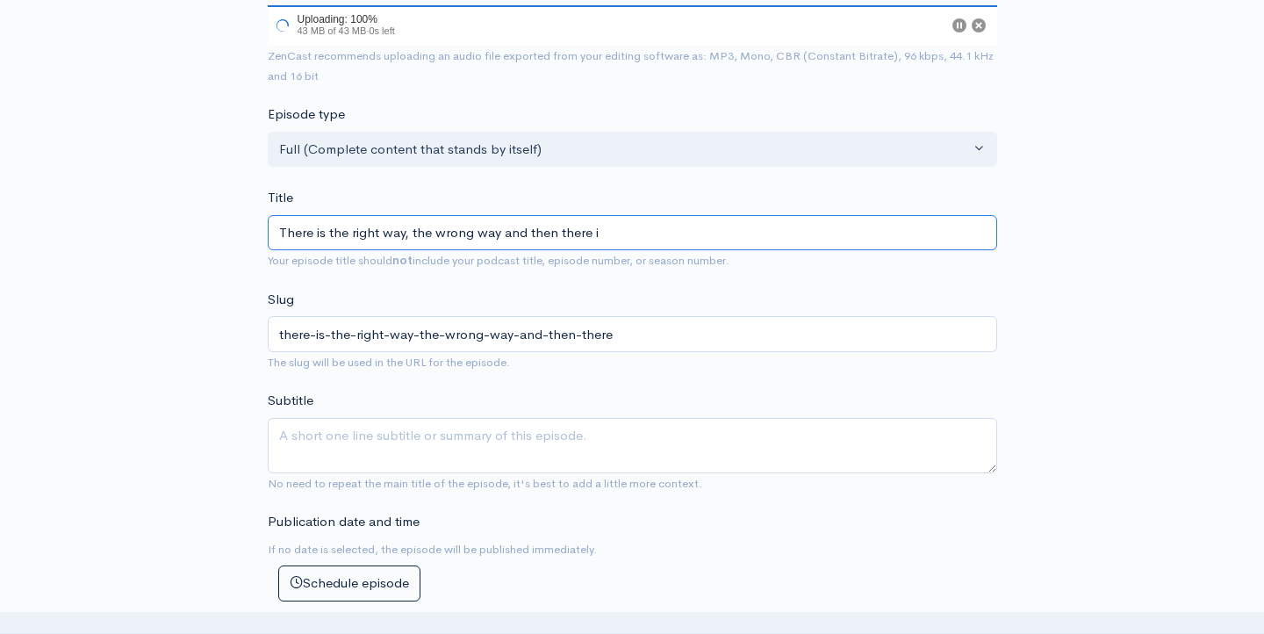
type input "there-is-the-right-way-the-wrong-way-and-then-there-i"
type input "There is the right way, the wrong way and then there is"
type input "there-is-the-right-way-the-wrong-way-and-then-there-is"
type input "There is the right way, the wrong way and then there is m"
type input "there-is-the-right-way-the-wrong-way-and-then-there-is-m"
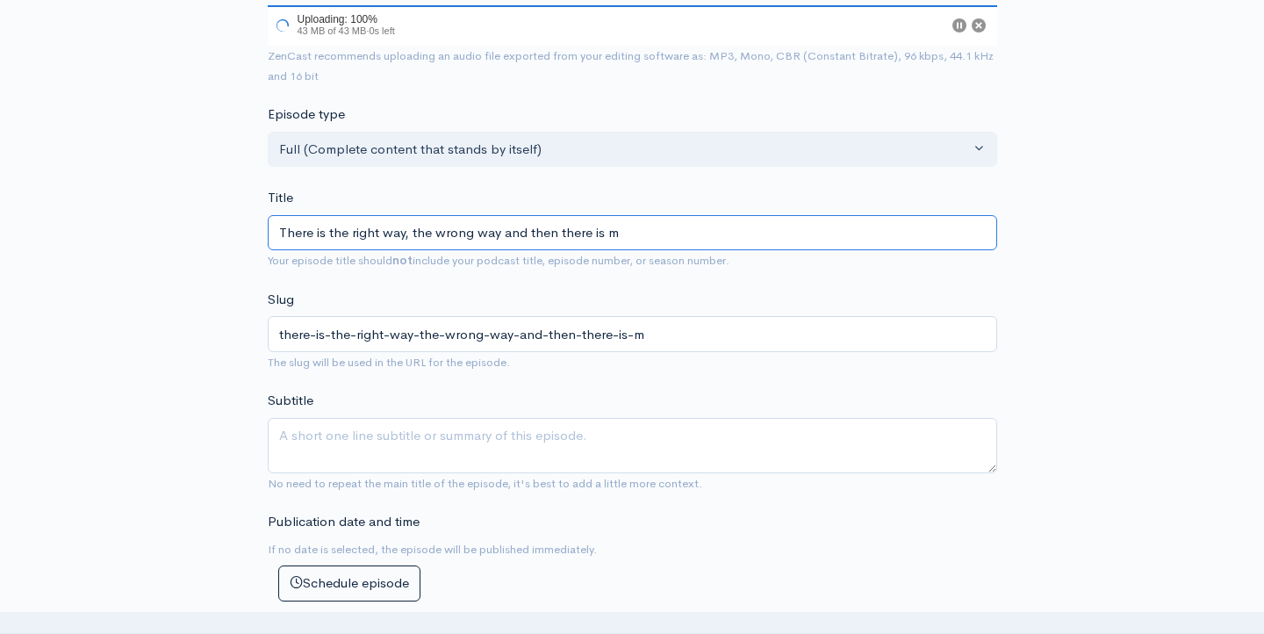
type input "There is the right way, the wrong way and then there is my"
type input "there-is-the-right-way-the-wrong-way-and-then-there-is-my"
type input "There is the right way, the wrong way and then there is my wa"
type input "there-is-the-right-way-the-wrong-way-and-then-there-is-my-wa"
type input "There is the right way, the wrong way and then there is my way"
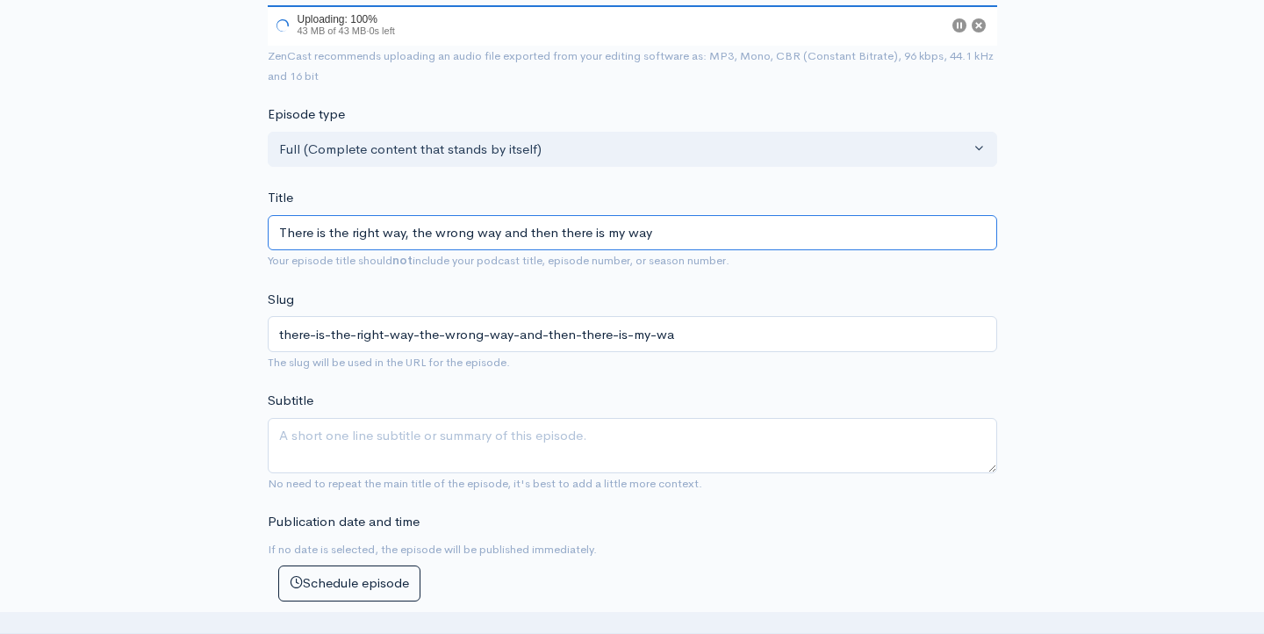
type input "there-is-the-right-way-the-wrong-way-and-then-there-is-my-way"
type input "There is the right way, the wrong way and then there is my way... w"
type input "there-is-the-right-way-the-wrong-way-and-then-there-is-my-way-w"
type input "There is the right way, the wrong way and then there is my way... whi"
type input "there-is-the-right-way-the-wrong-way-and-then-there-is-my-way-whi"
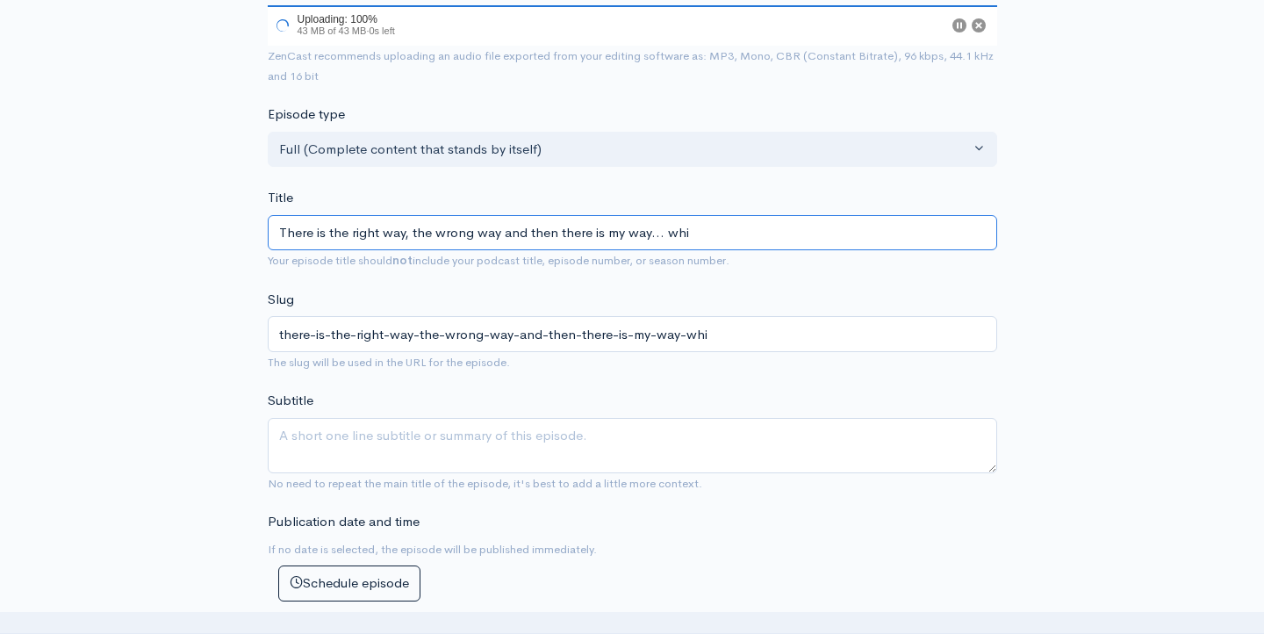
type input "There is the right way, the wrong way and then there is my way... whic"
type input "there-is-the-right-way-the-wrong-way-and-then-there-is-my-way-whic"
type input "There is the right way, the wrong way and then there is my way... which"
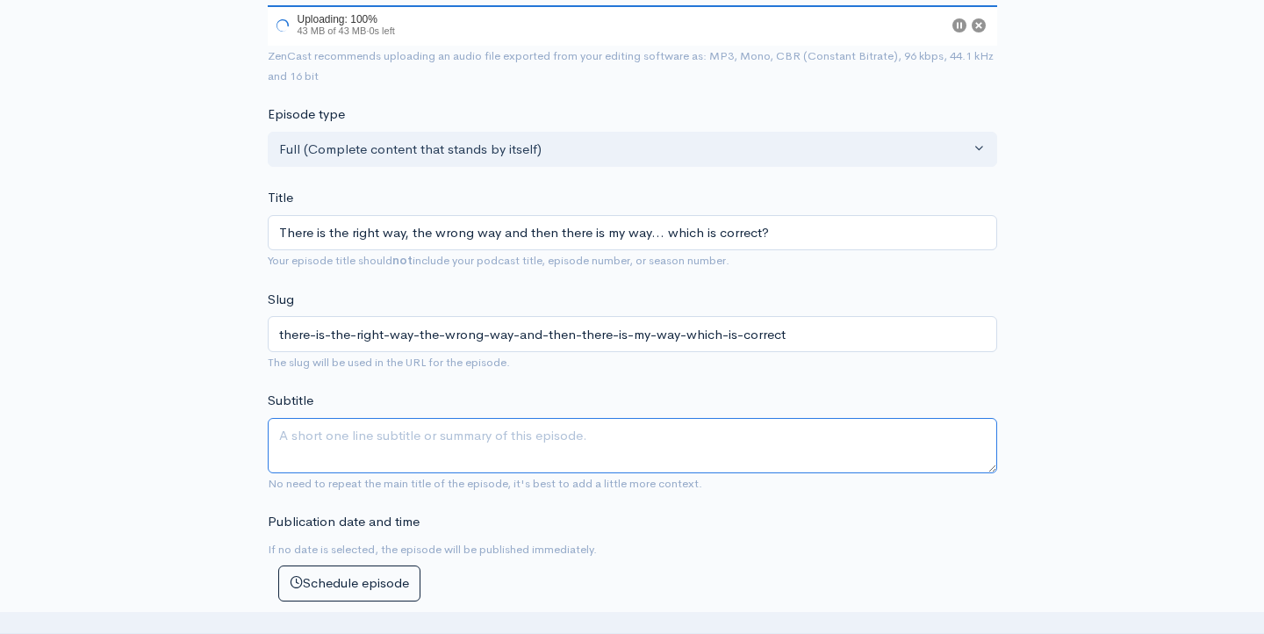
click at [331, 424] on textarea "Subtitle" at bounding box center [633, 445] width 730 height 55
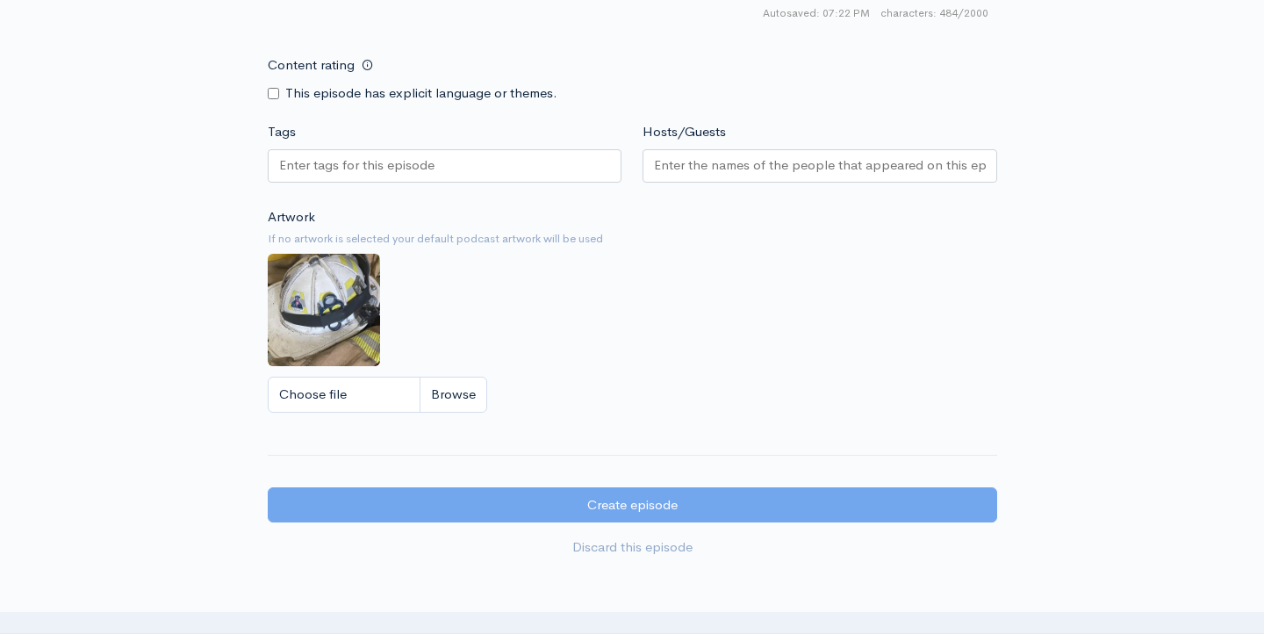
scroll to position [1391, 0]
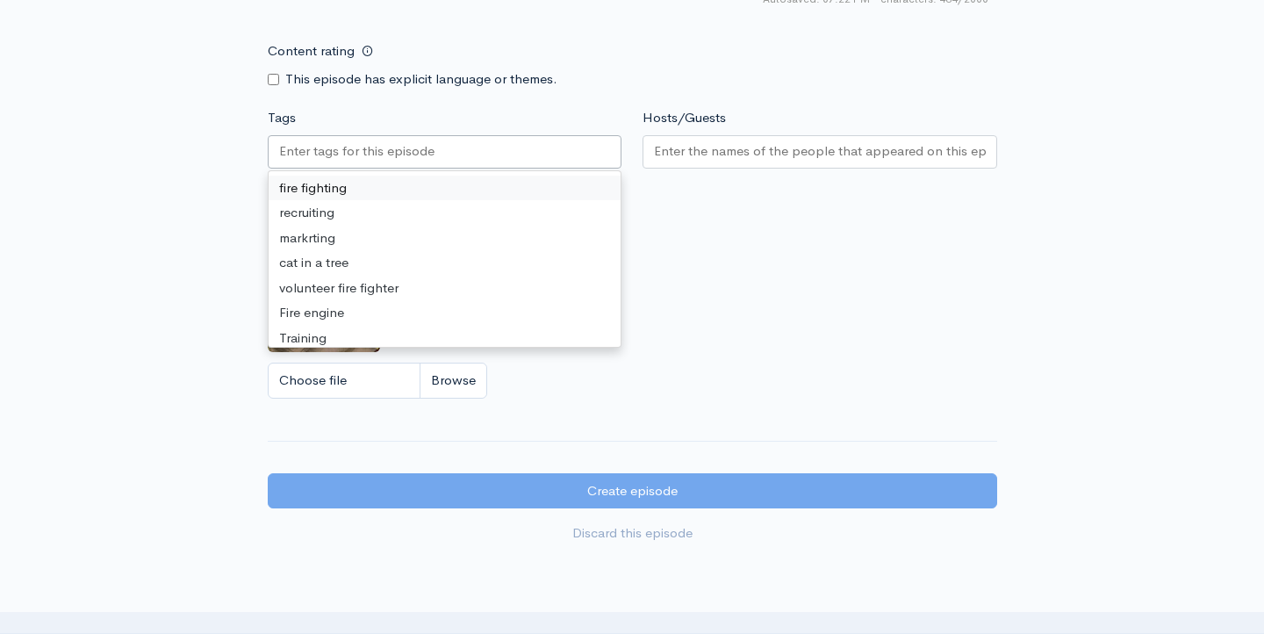
click at [593, 135] on div at bounding box center [445, 151] width 355 height 33
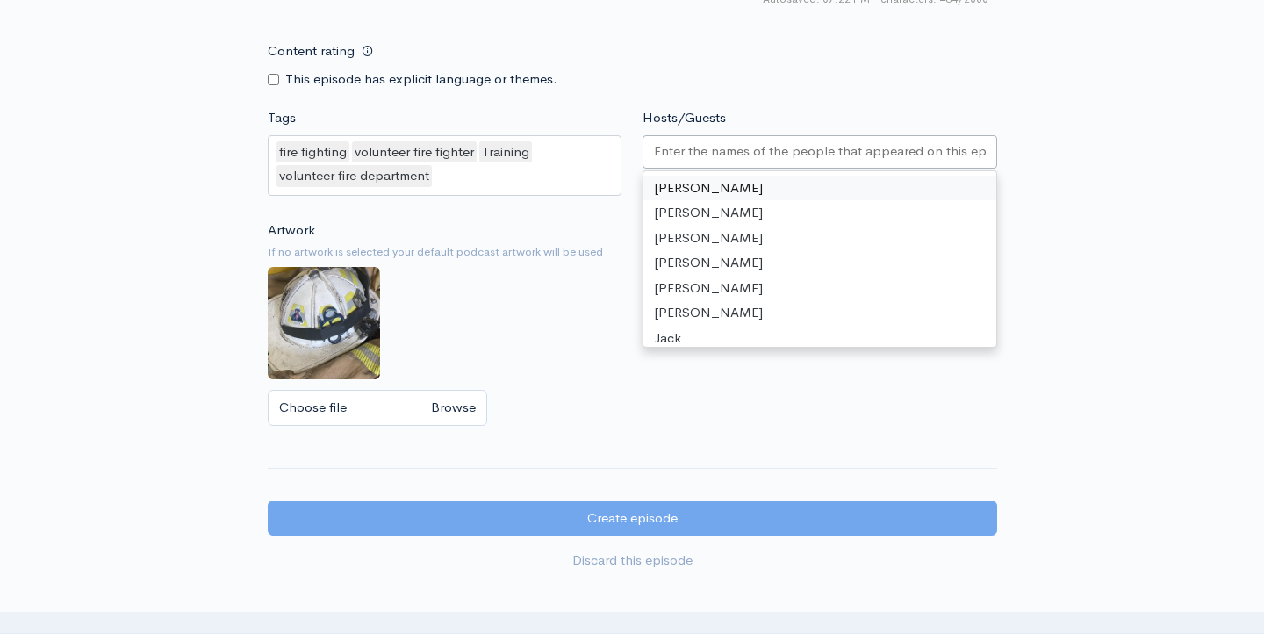
click at [799, 141] on input "Hosts/Guests" at bounding box center [820, 151] width 332 height 20
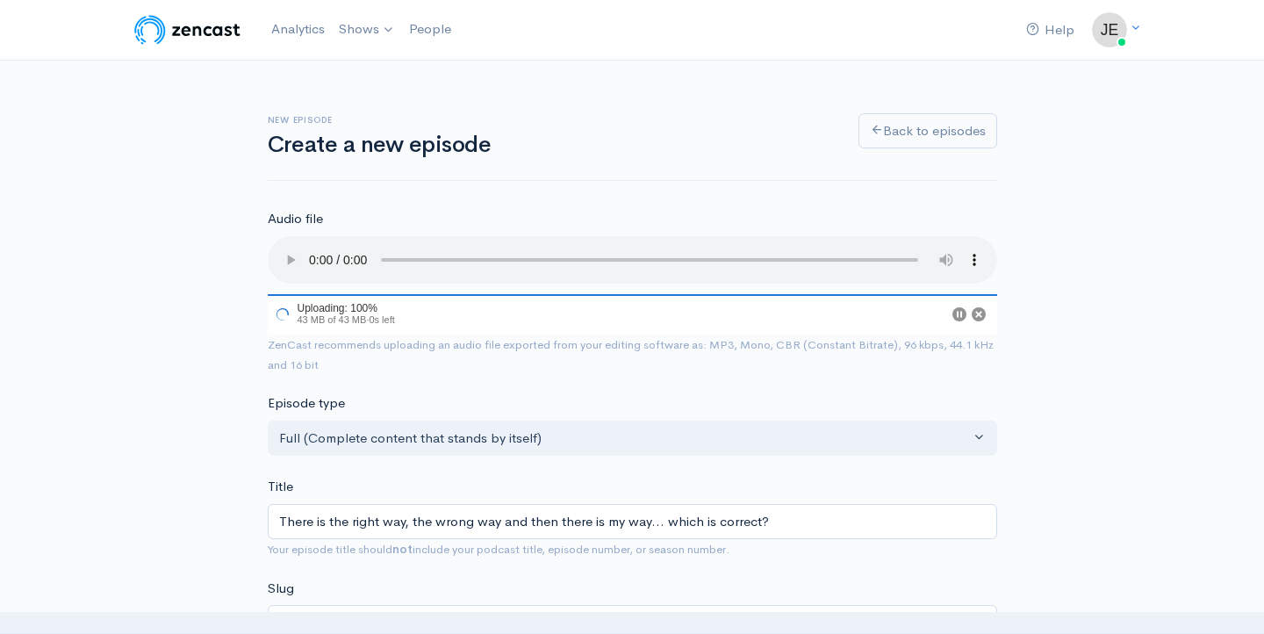
scroll to position [0, 0]
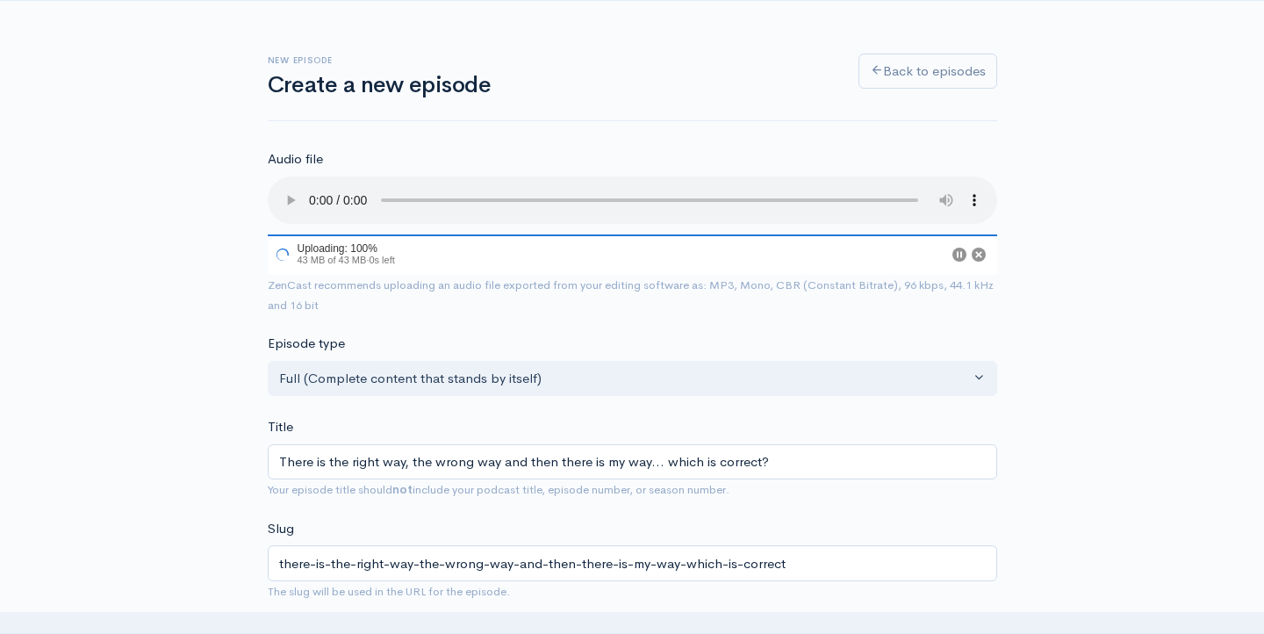
scroll to position [60, 0]
click at [980, 251] on icon "Cancel" at bounding box center [978, 254] width 7 height 7
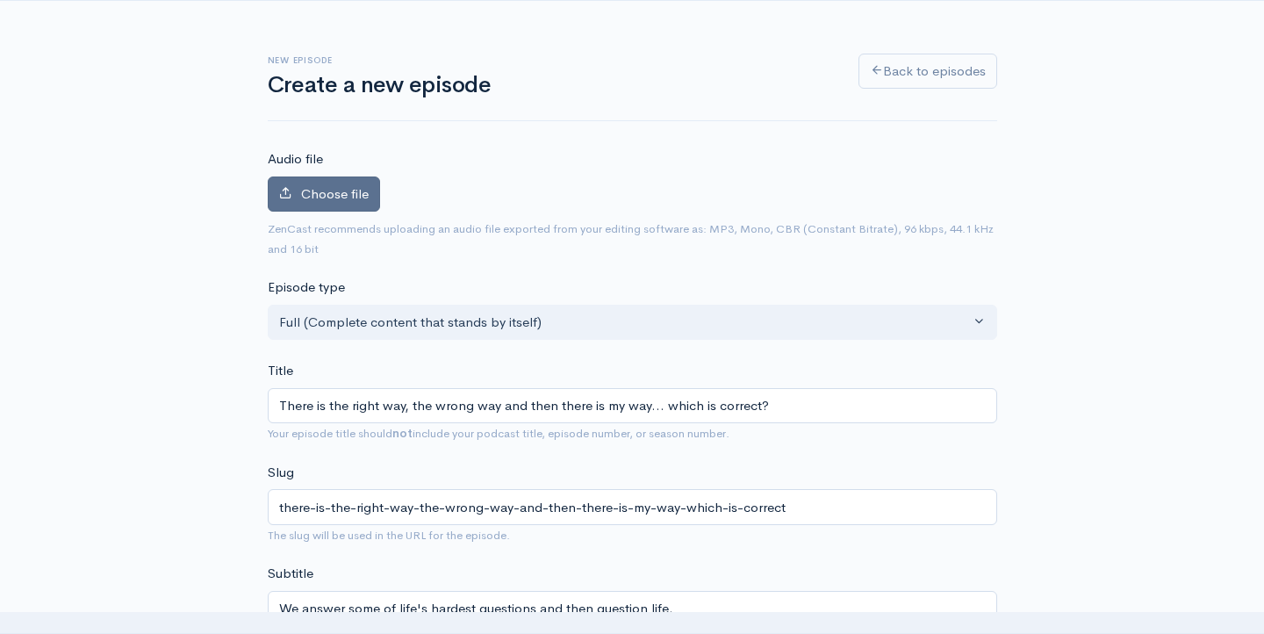
click at [360, 185] on span "Choose file" at bounding box center [335, 193] width 68 height 17
click at [0, 0] on input "Choose file" at bounding box center [0, 0] width 0 height 0
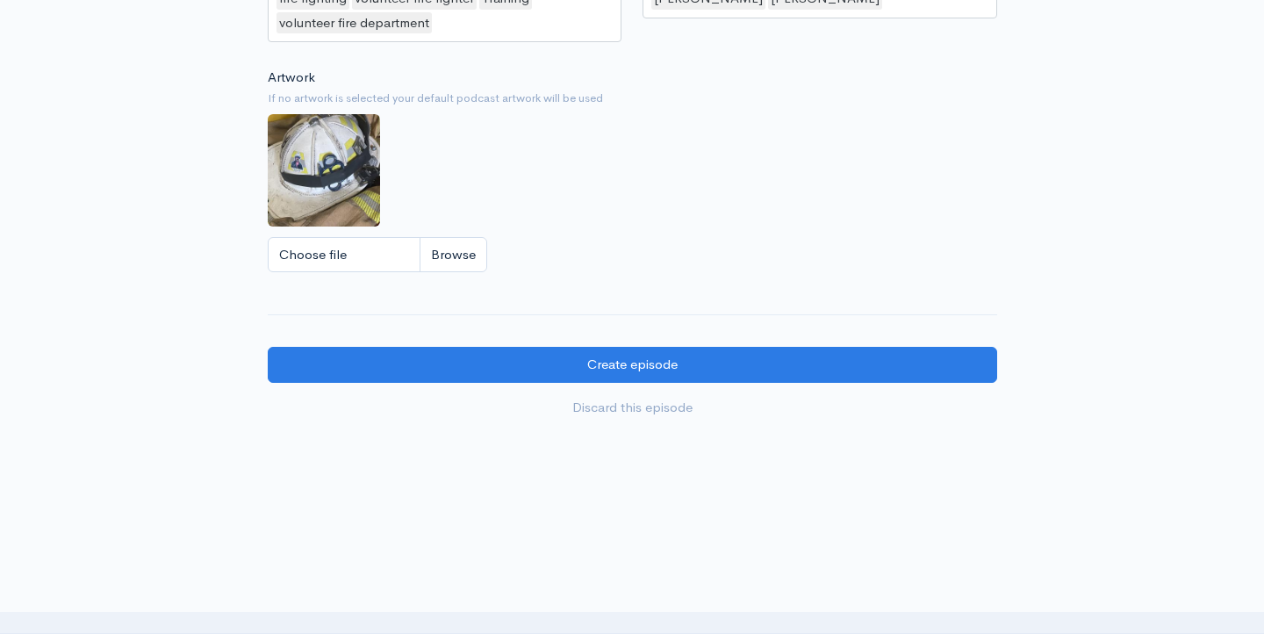
scroll to position [1586, 0]
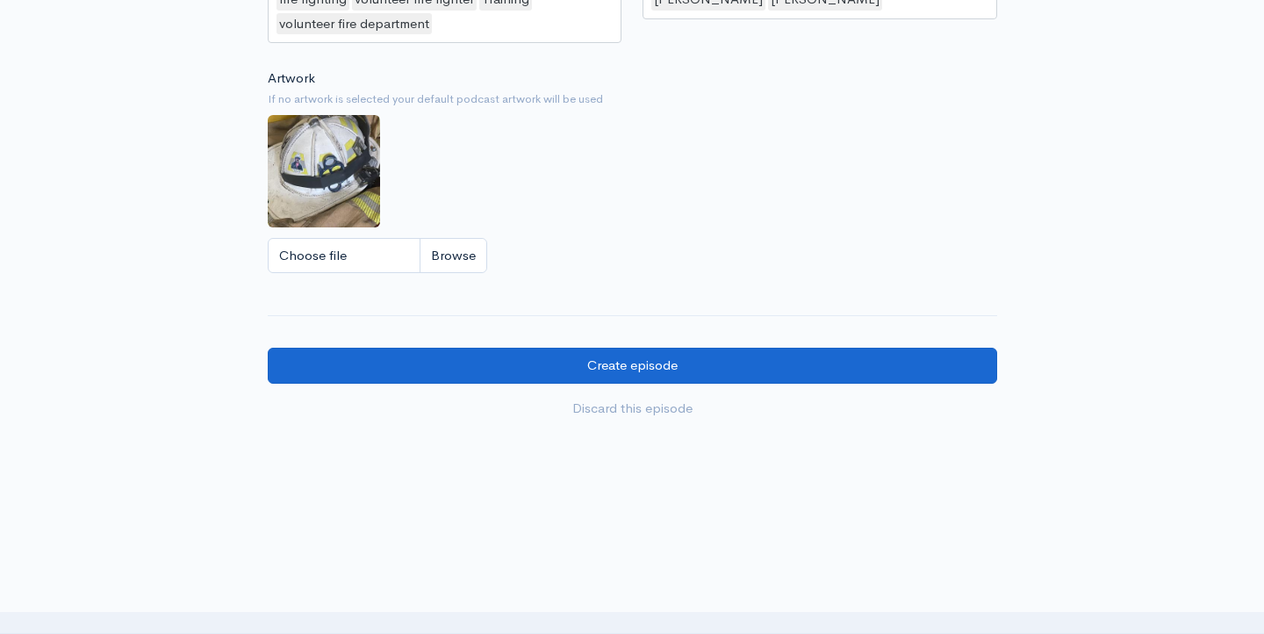
click at [821, 348] on input "Create episode" at bounding box center [633, 366] width 730 height 36
